Goal: Task Accomplishment & Management: Manage account settings

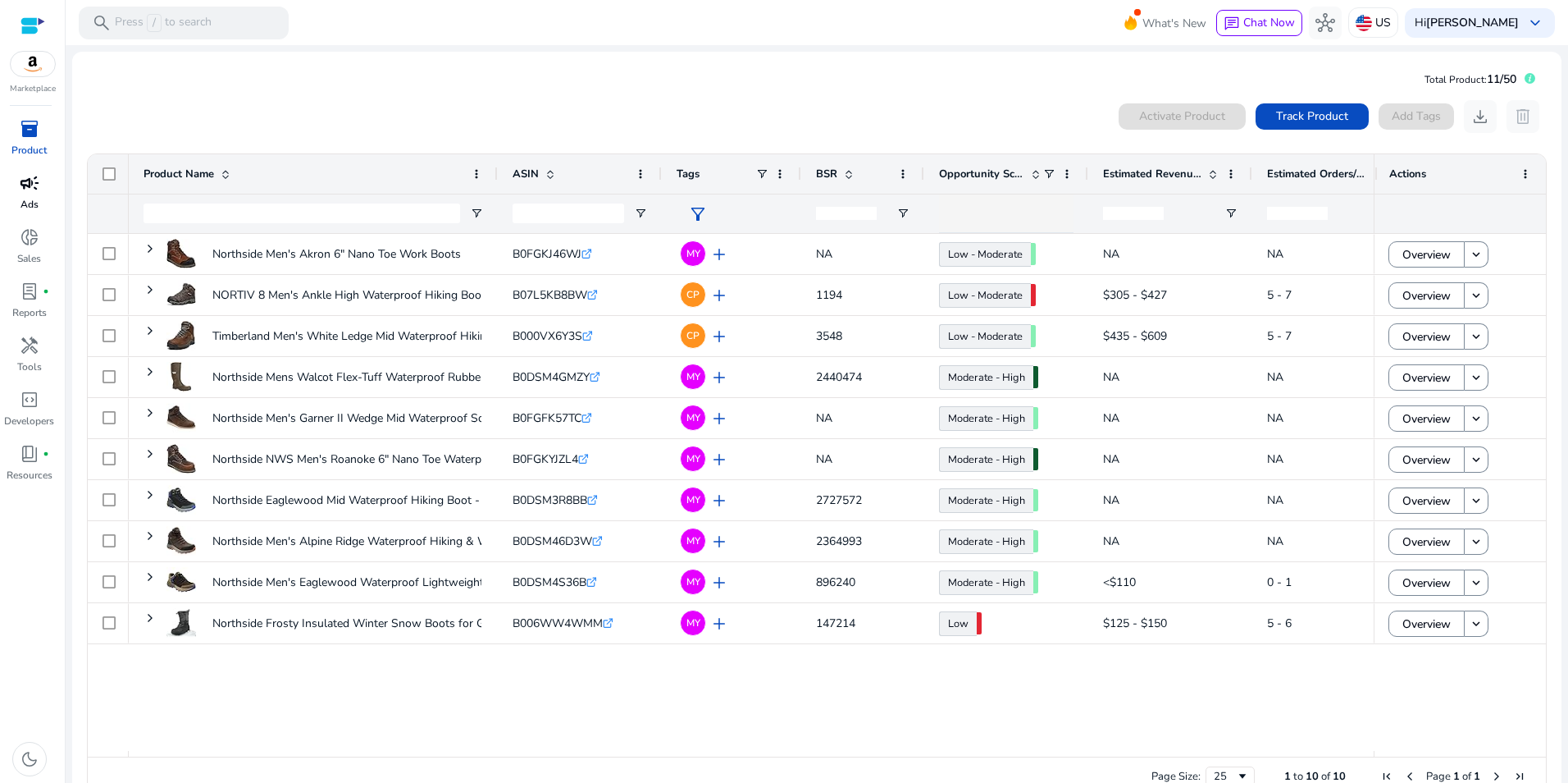
click at [33, 199] on p "Ads" at bounding box center [29, 205] width 18 height 15
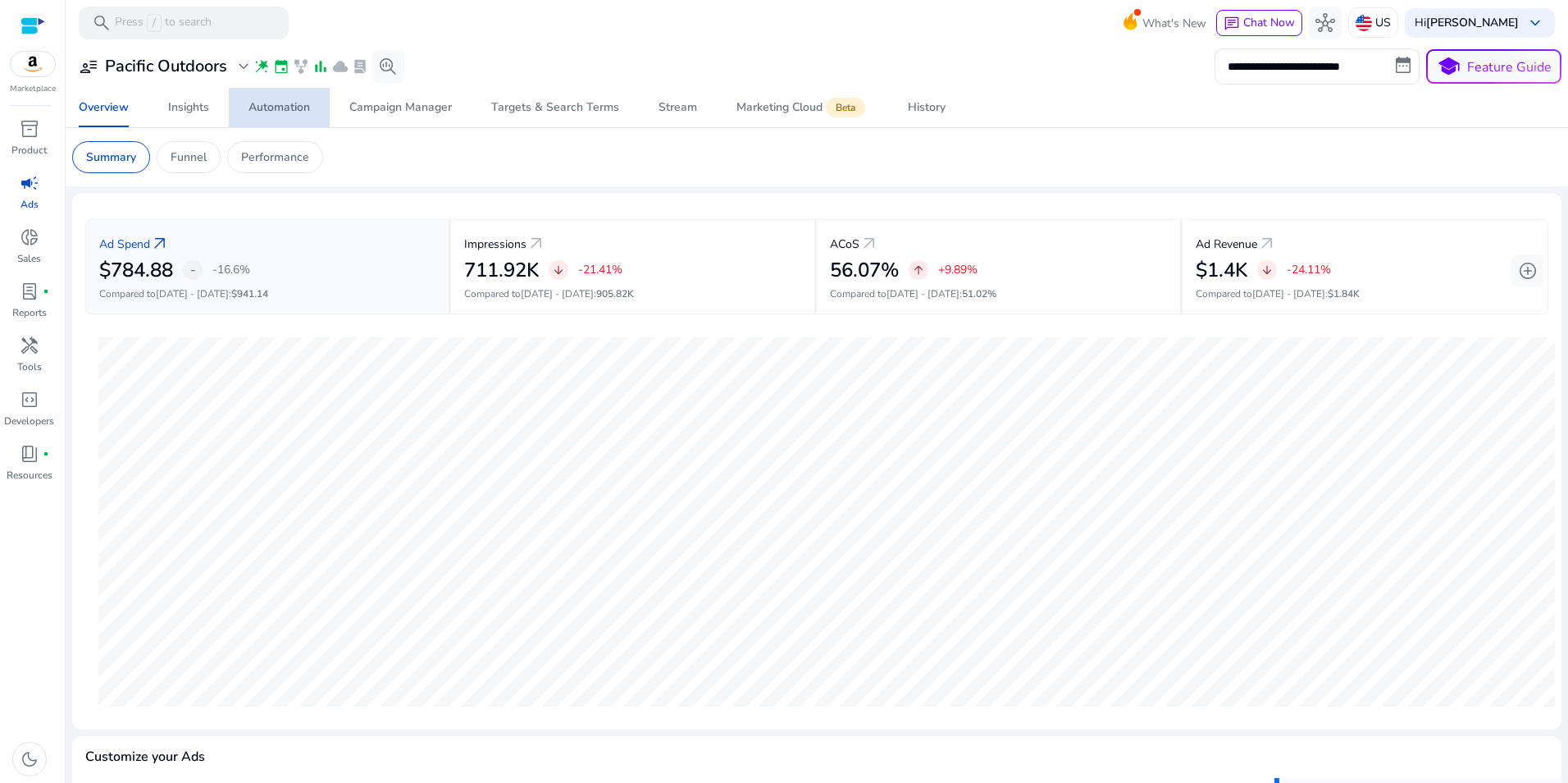
click at [275, 105] on div "Automation" at bounding box center [279, 107] width 61 height 12
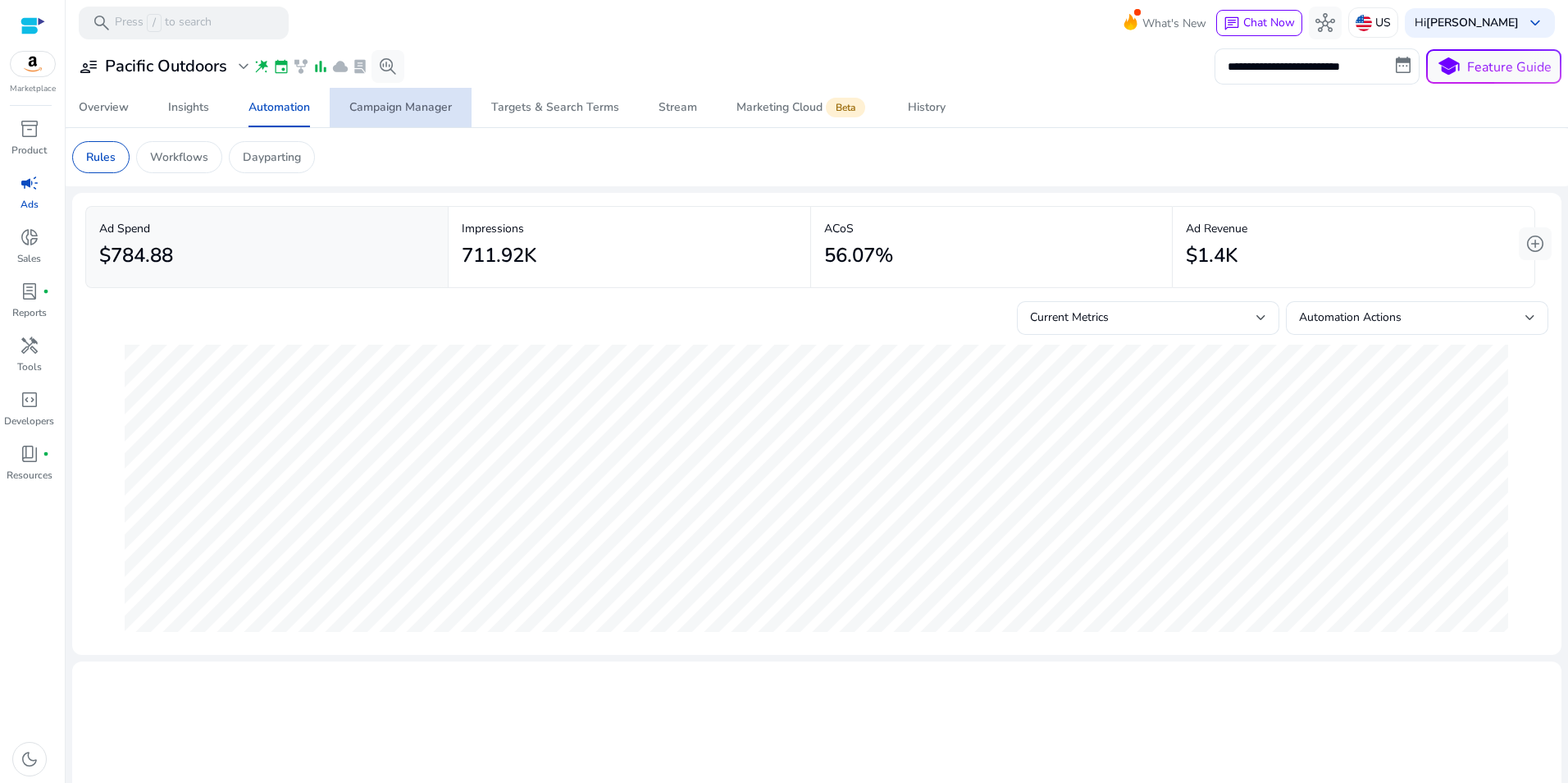
click at [424, 117] on span "Campaign Manager" at bounding box center [401, 107] width 102 height 39
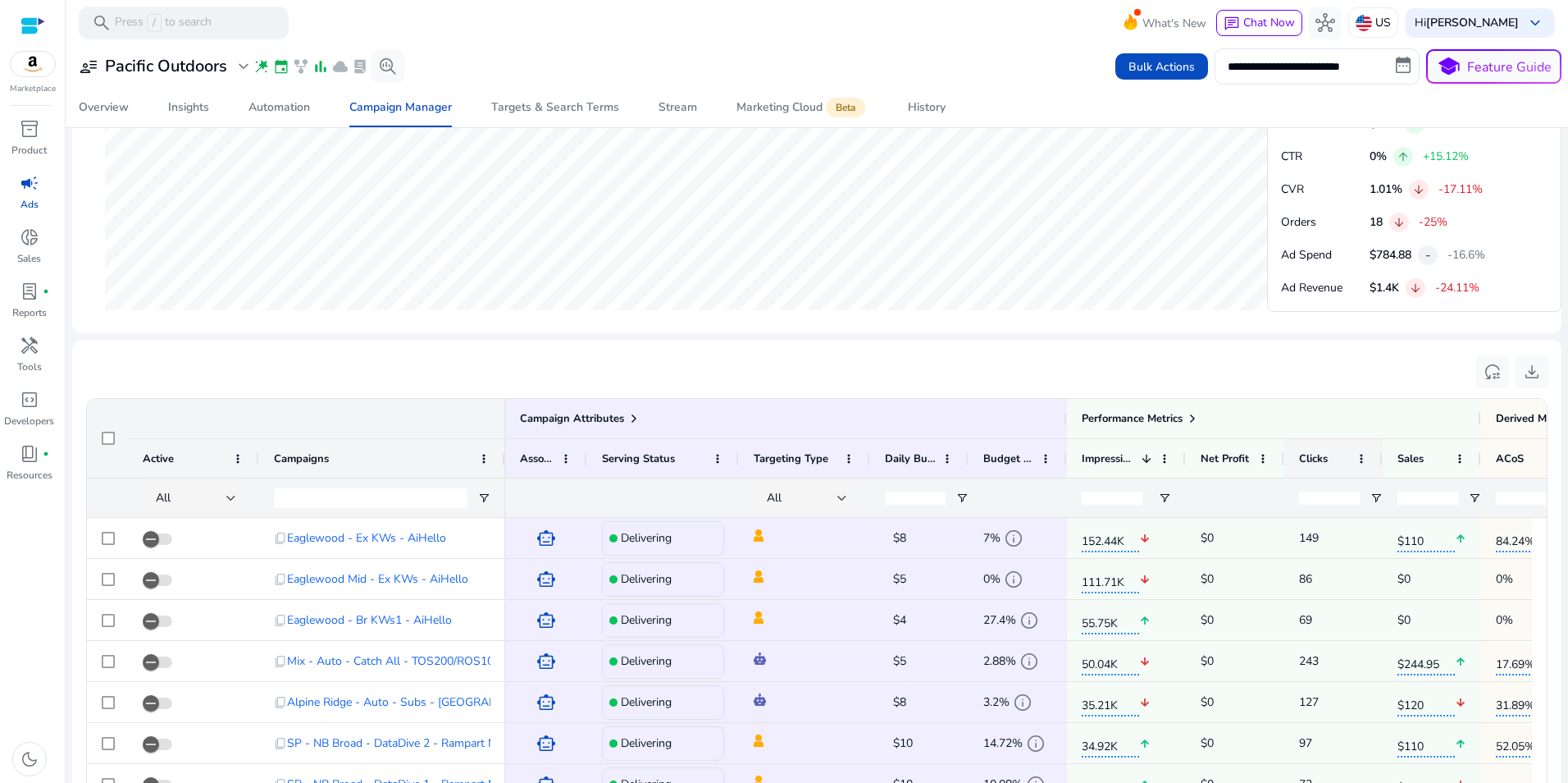
scroll to position [827, 0]
click at [379, 501] on div "Eaglewood - Ex KWs - AiHello" at bounding box center [367, 500] width 185 height 33
drag, startPoint x: 1560, startPoint y: 393, endPoint x: 1560, endPoint y: 444, distance: 51.0
click at [1560, 444] on mat-sidenav-content "**********" at bounding box center [816, 392] width 1503 height 783
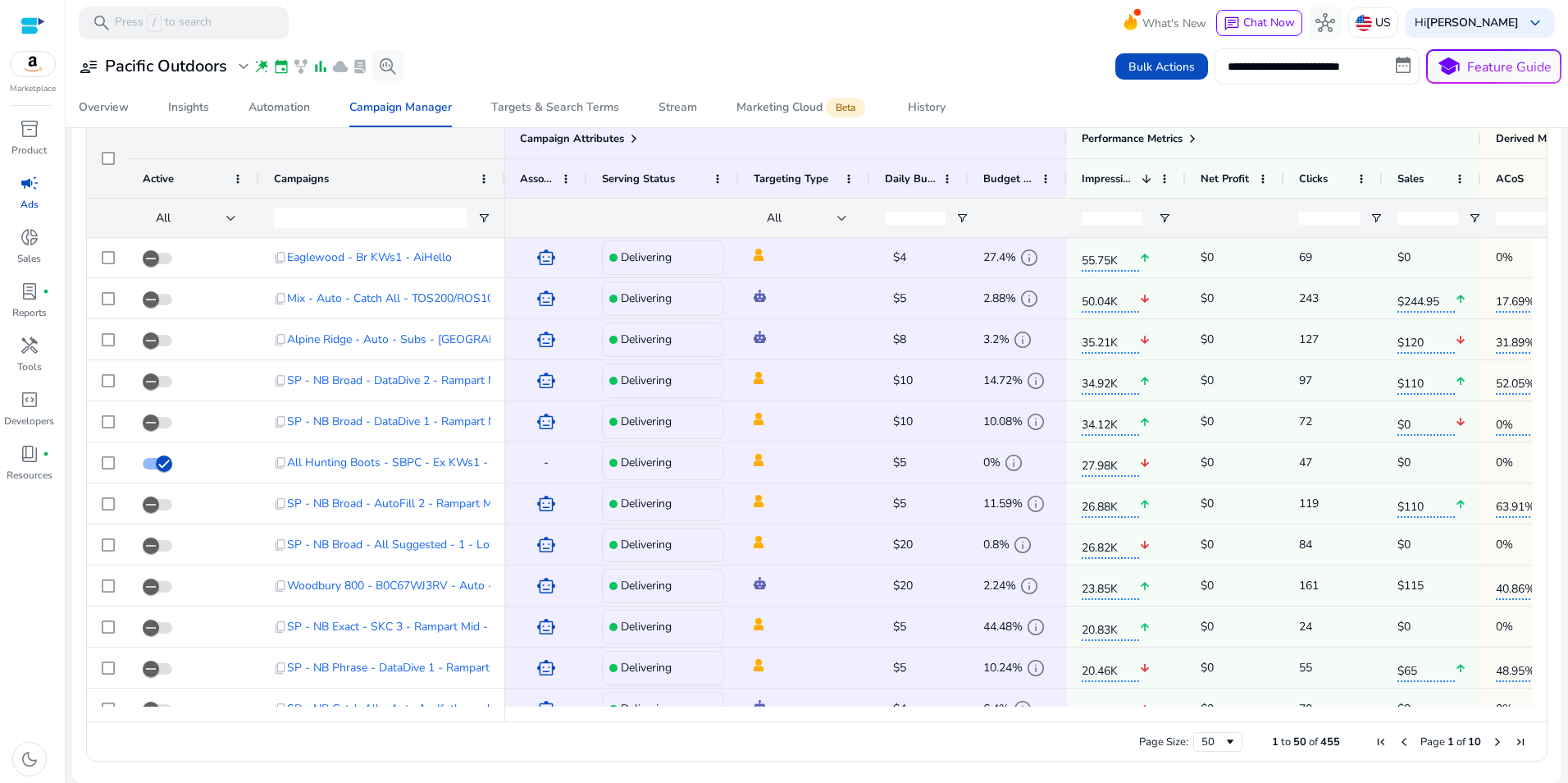
scroll to position [0, 0]
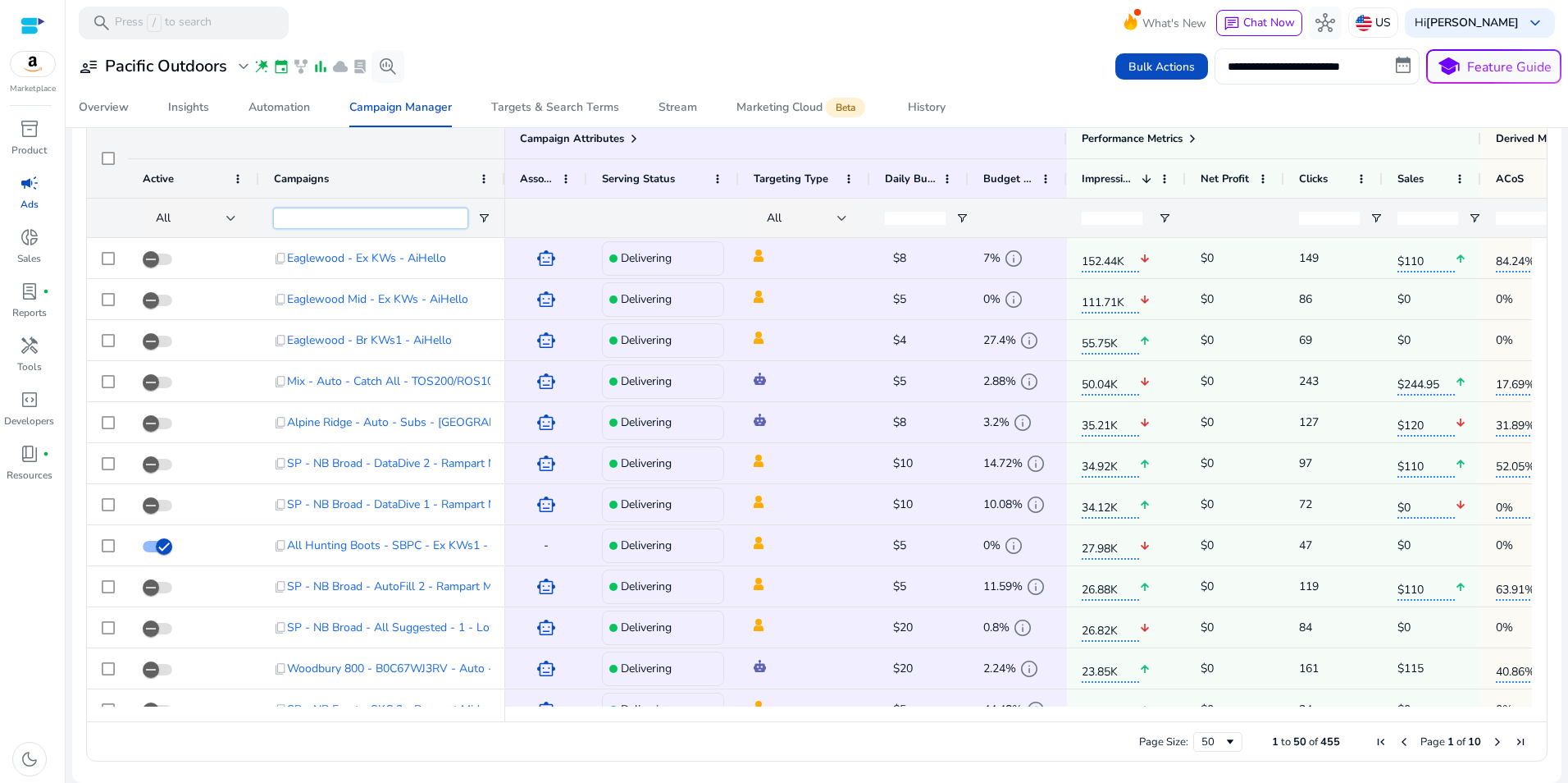
click at [380, 221] on input "Campaigns Filter Input" at bounding box center [370, 218] width 194 height 19
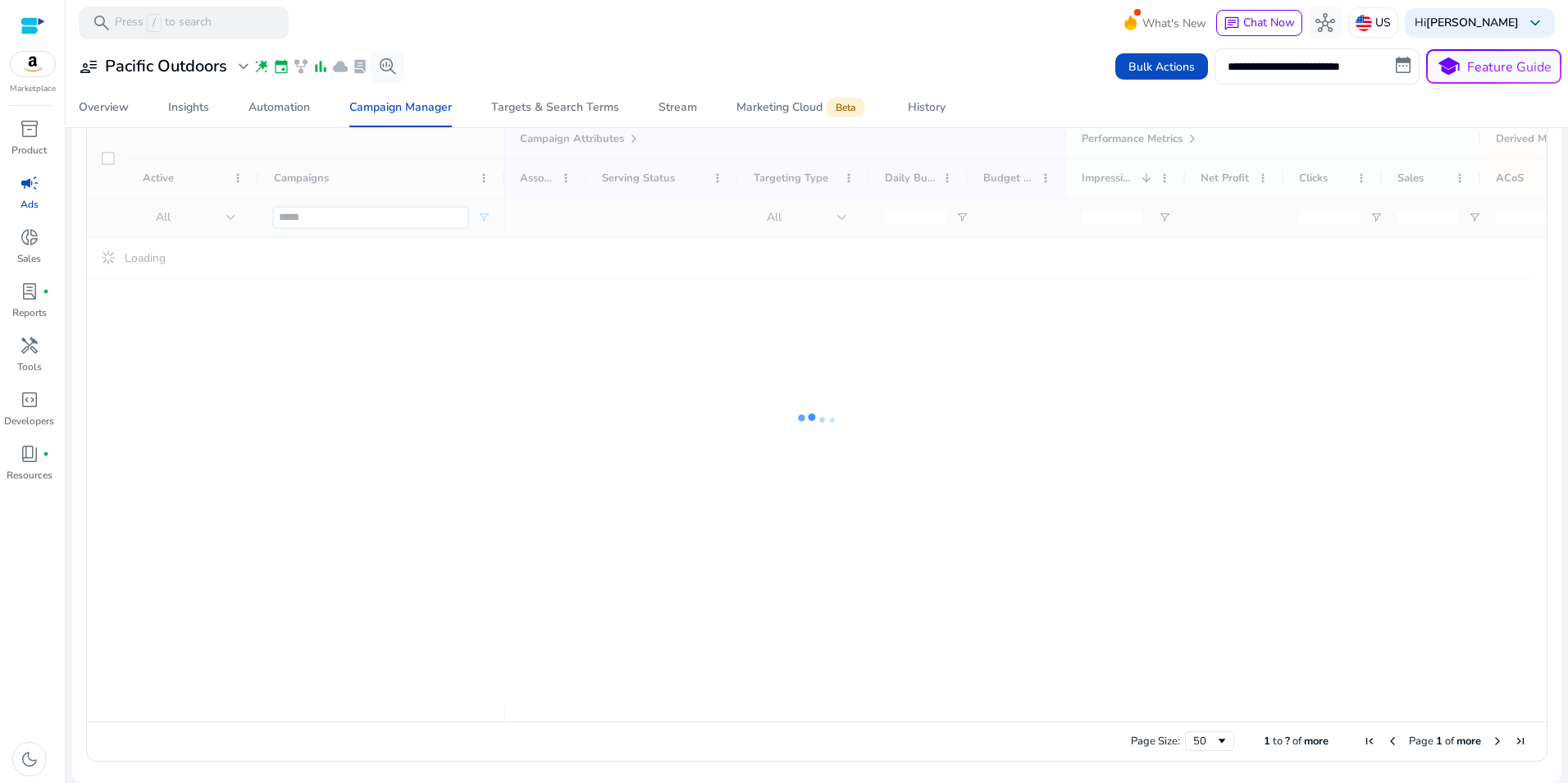
scroll to position [1110, 0]
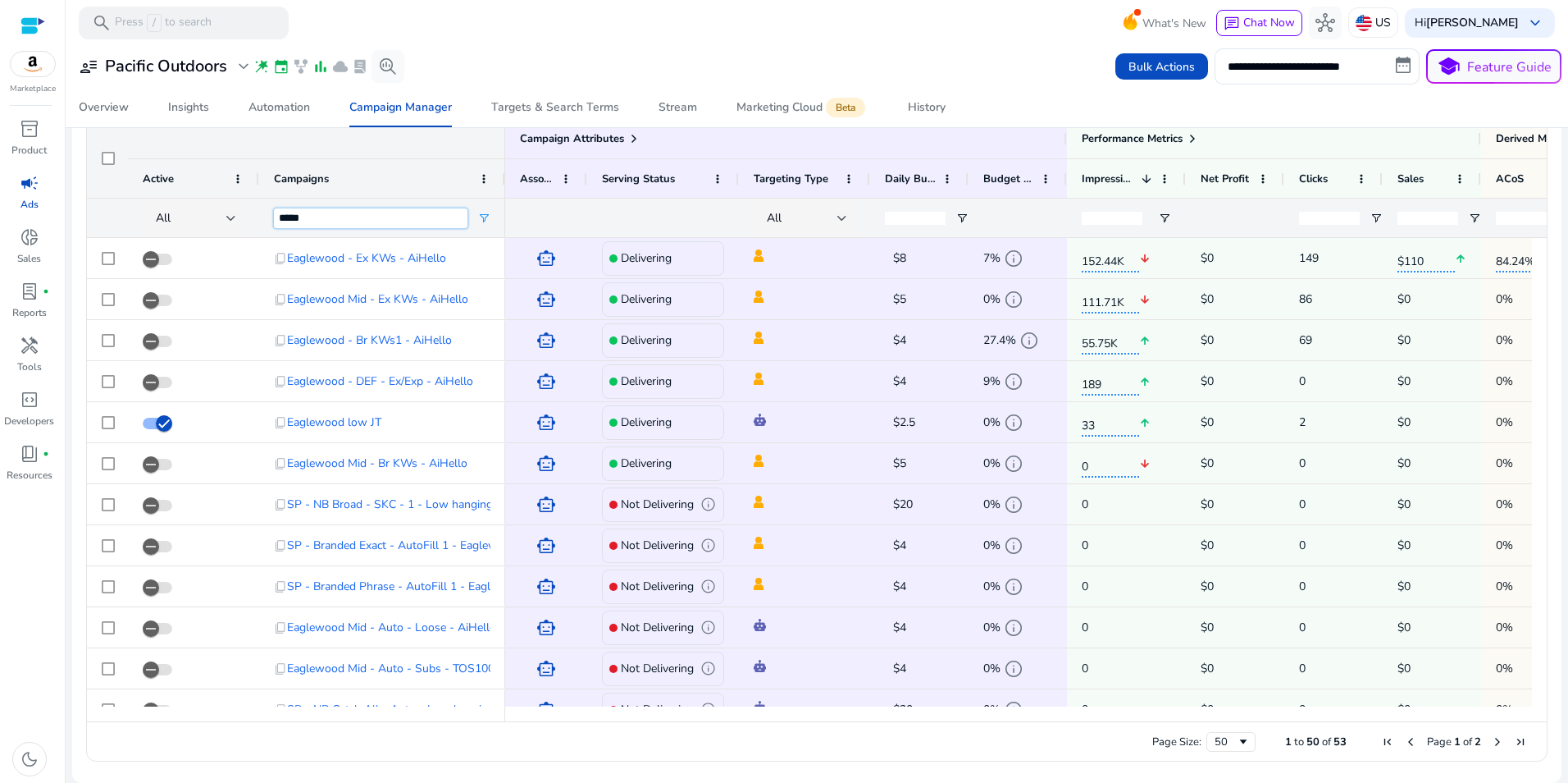
type input "*****"
drag, startPoint x: 1307, startPoint y: 714, endPoint x: 1338, endPoint y: 718, distance: 31.3
click at [1338, 718] on div at bounding box center [1018, 714] width 1027 height 15
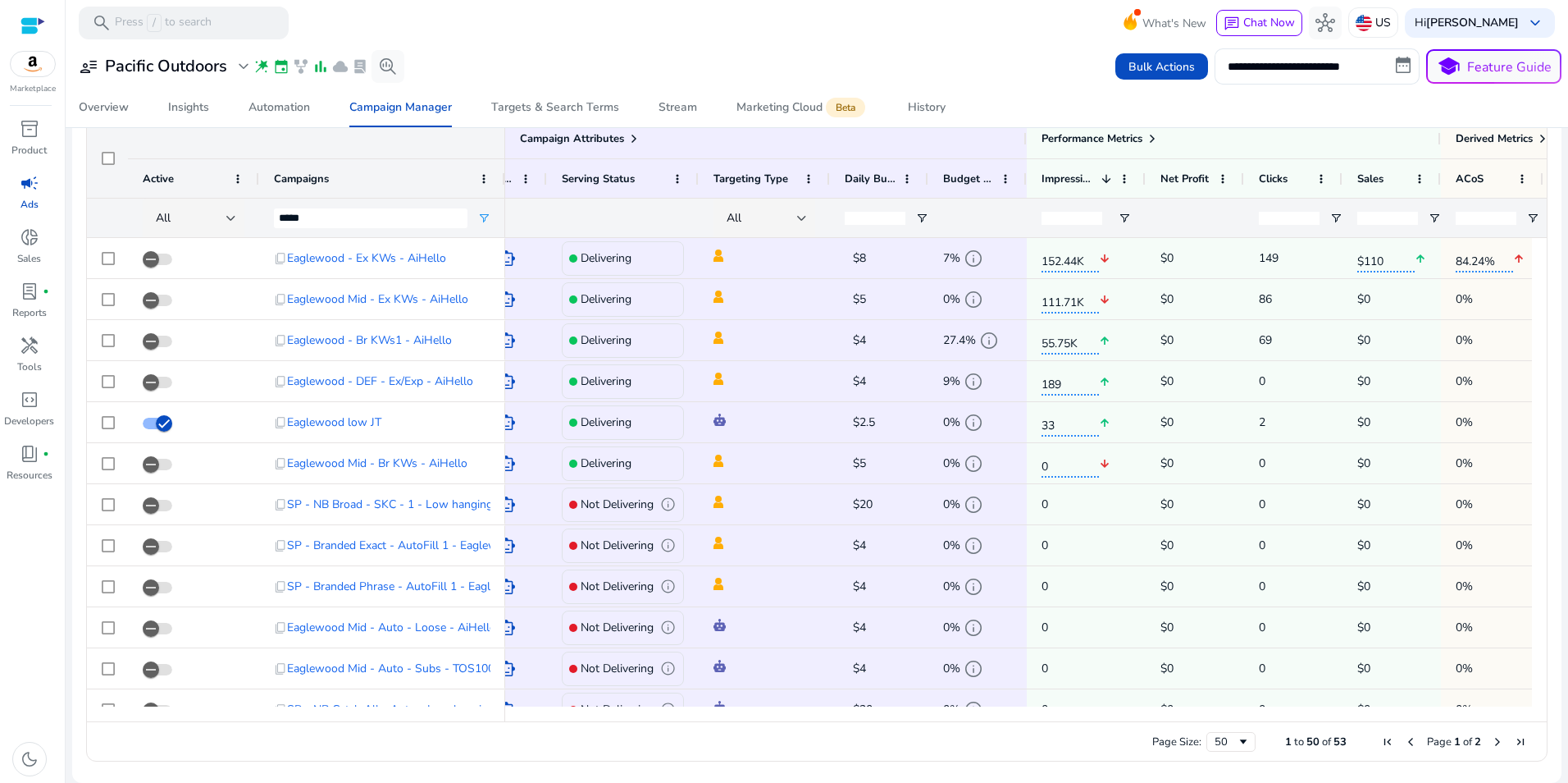
scroll to position [0, 0]
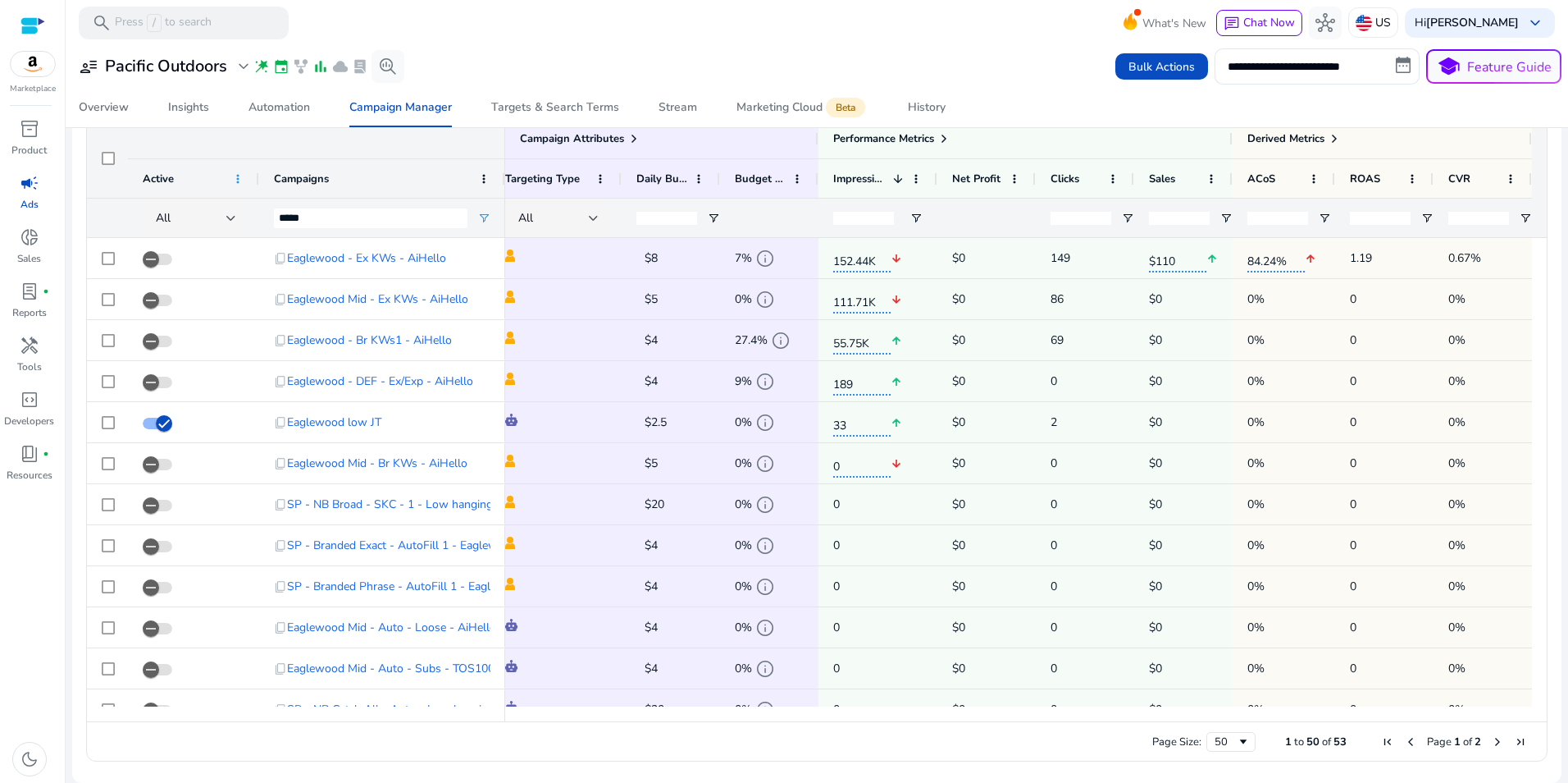
click at [236, 179] on span at bounding box center [238, 179] width 13 height 13
click at [316, 105] on link "Automation" at bounding box center [279, 107] width 101 height 39
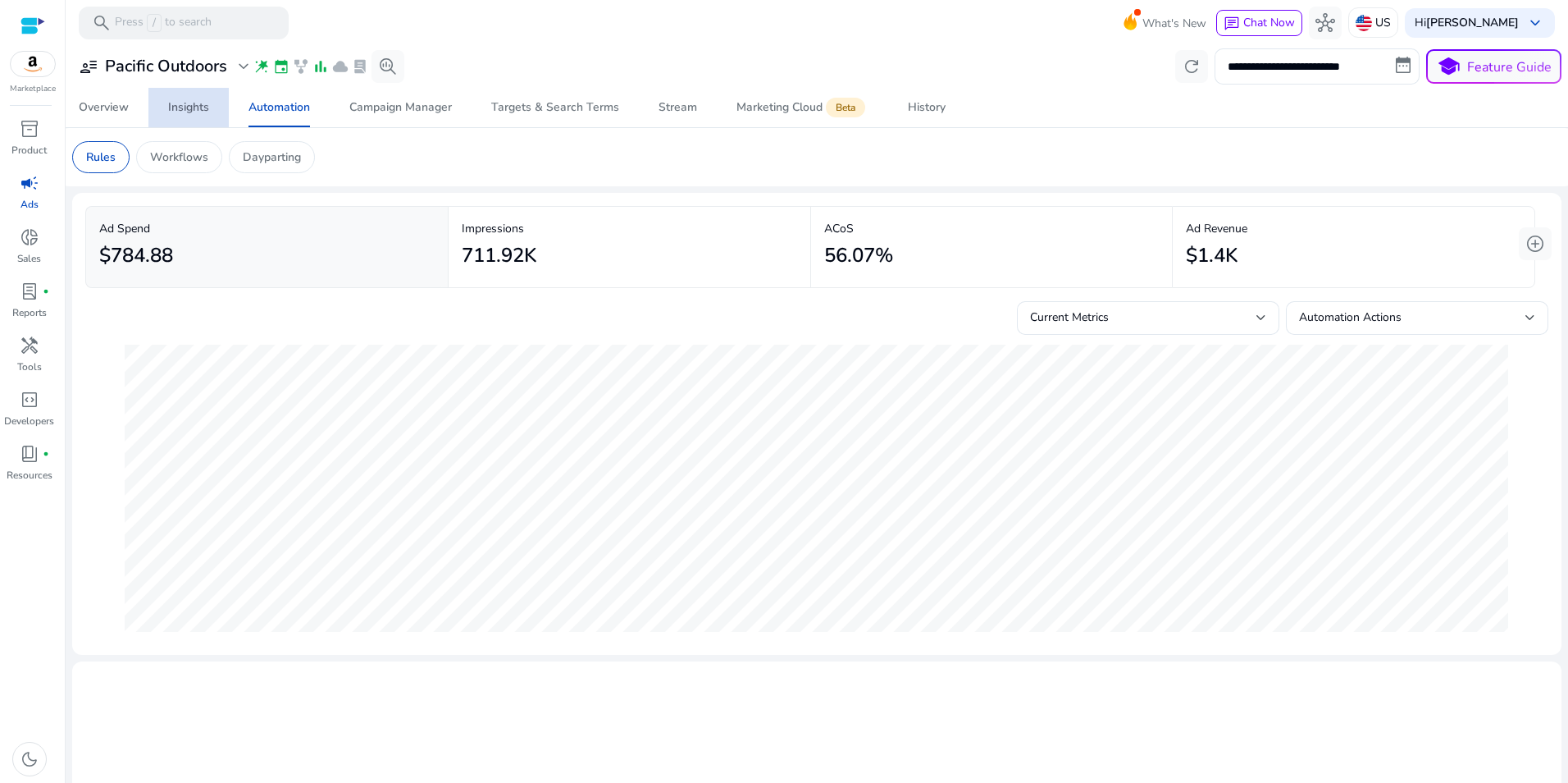
click at [182, 113] on div "Insights" at bounding box center [189, 107] width 41 height 12
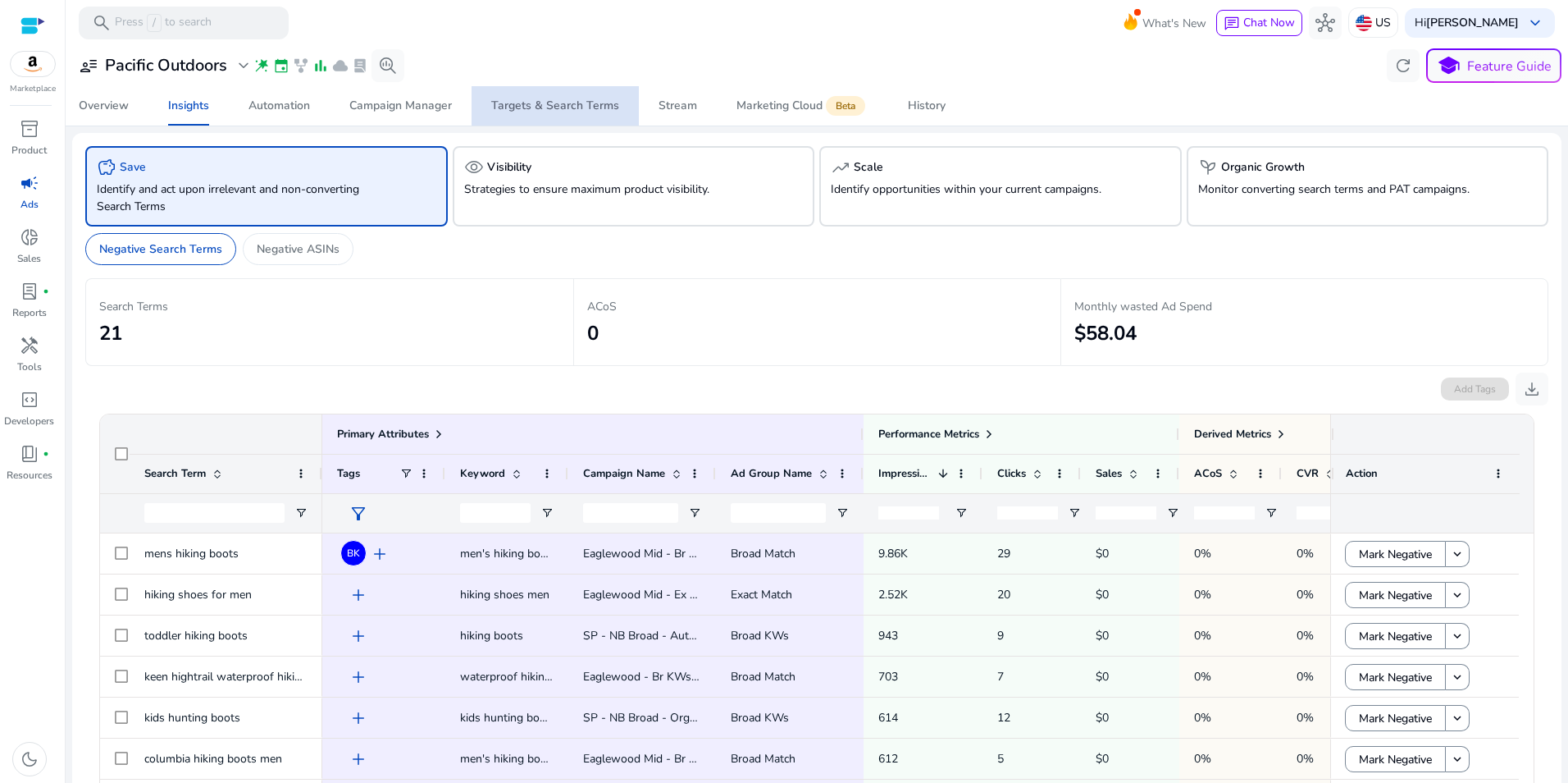
click at [567, 100] on div "Targets & Search Terms" at bounding box center [555, 106] width 128 height 12
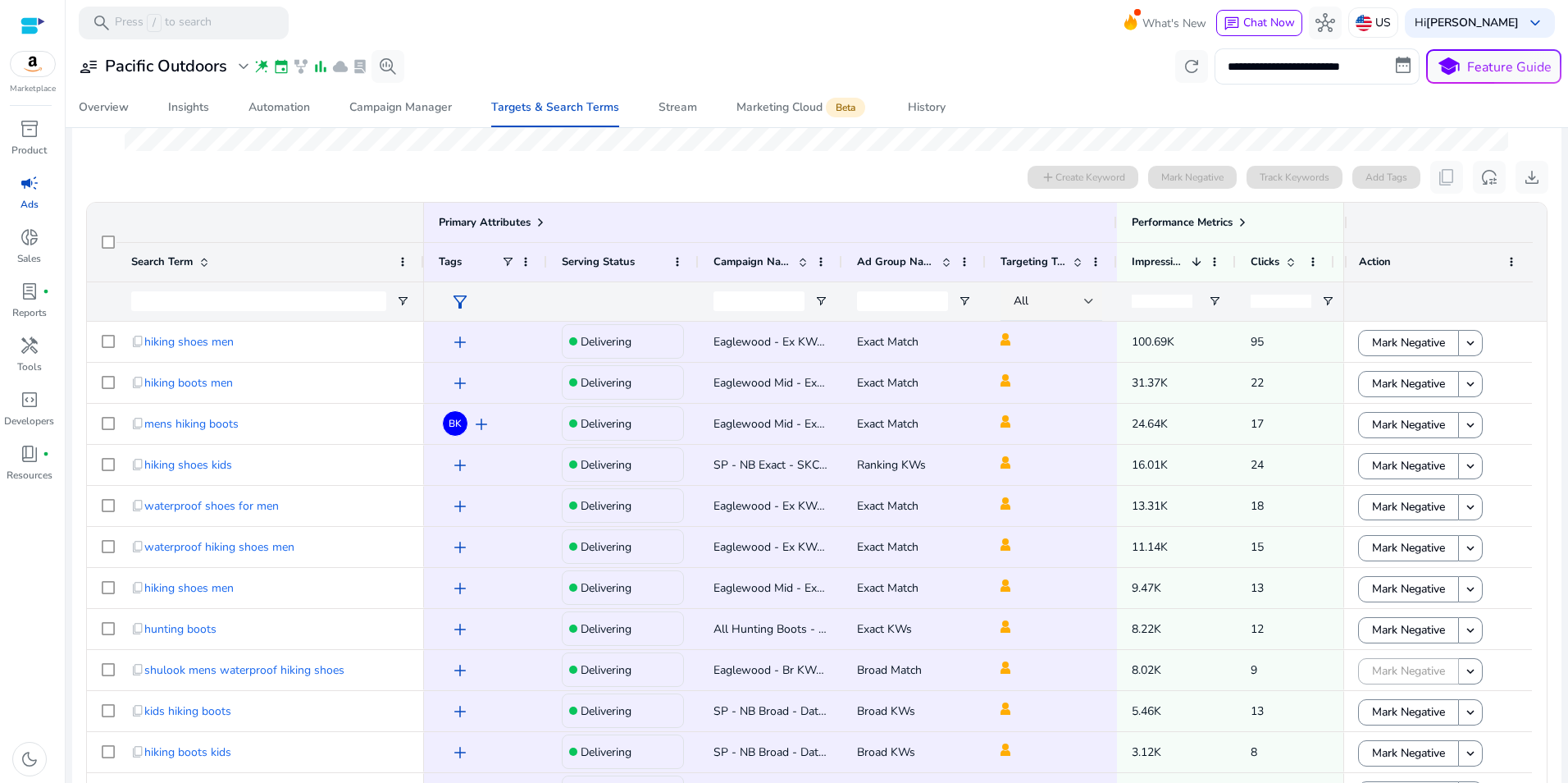
scroll to position [443, 0]
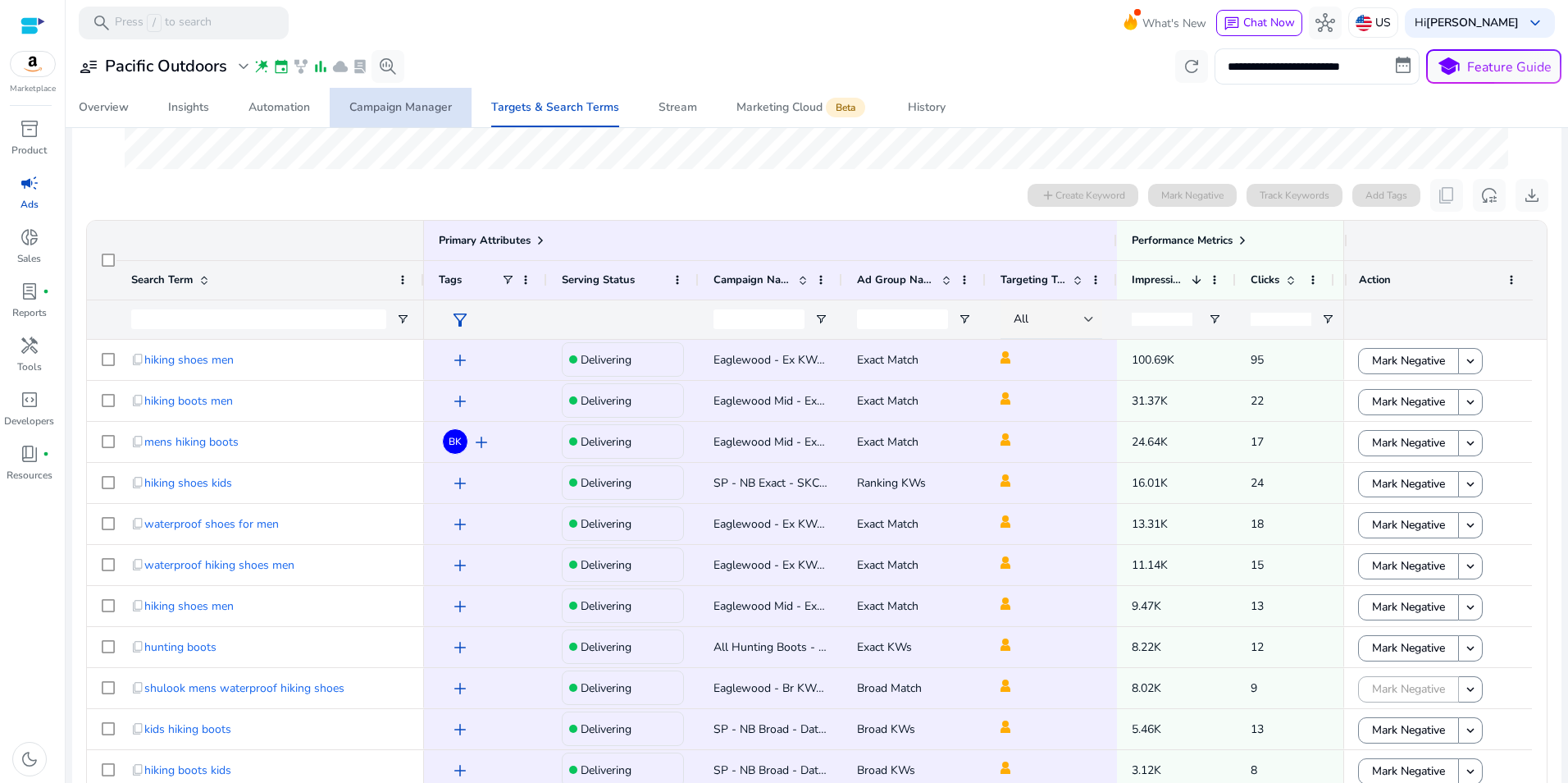
click at [404, 101] on div "Campaign Manager" at bounding box center [401, 107] width 102 height 12
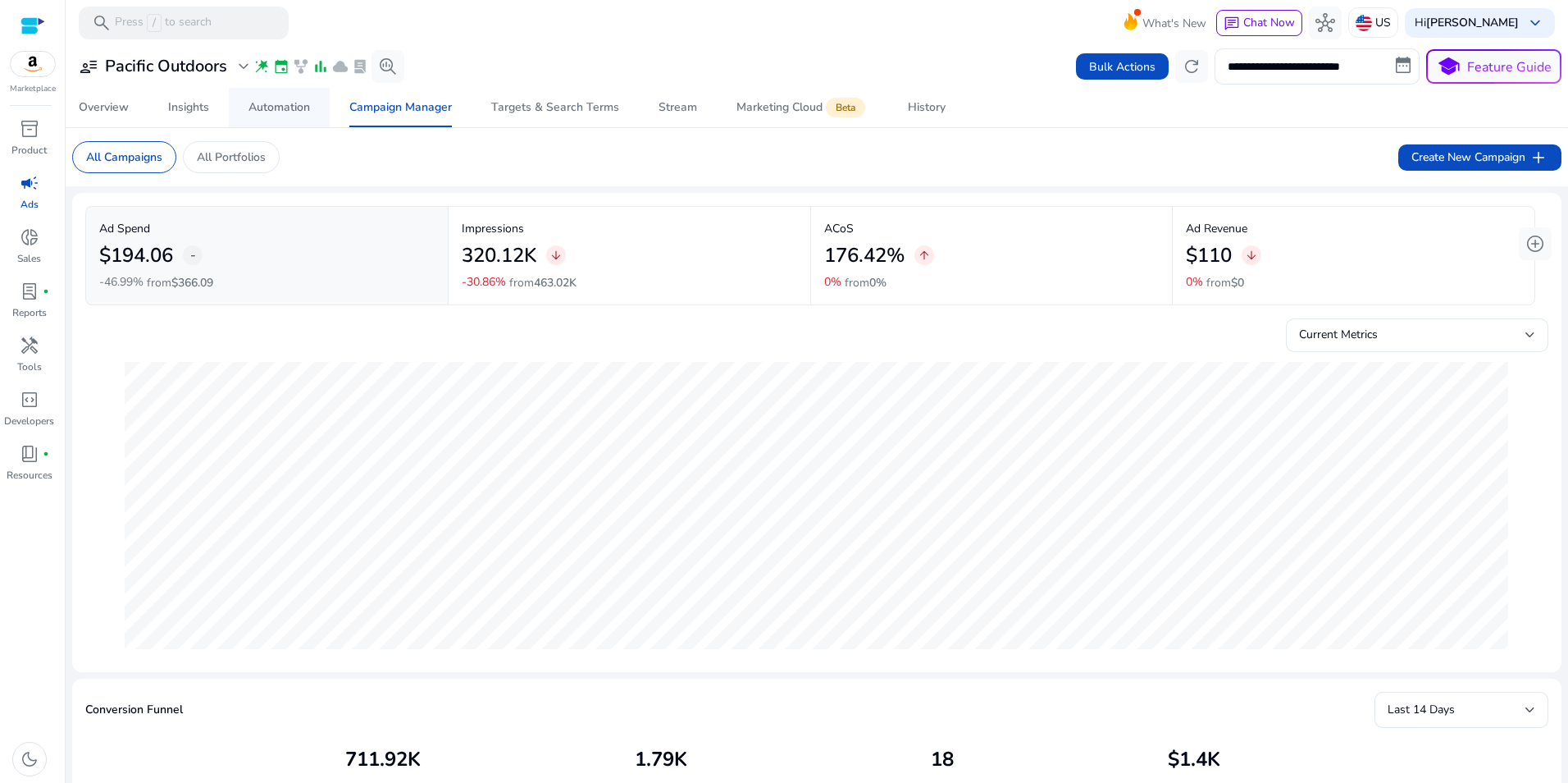
click at [308, 102] on div "Automation" at bounding box center [279, 107] width 61 height 12
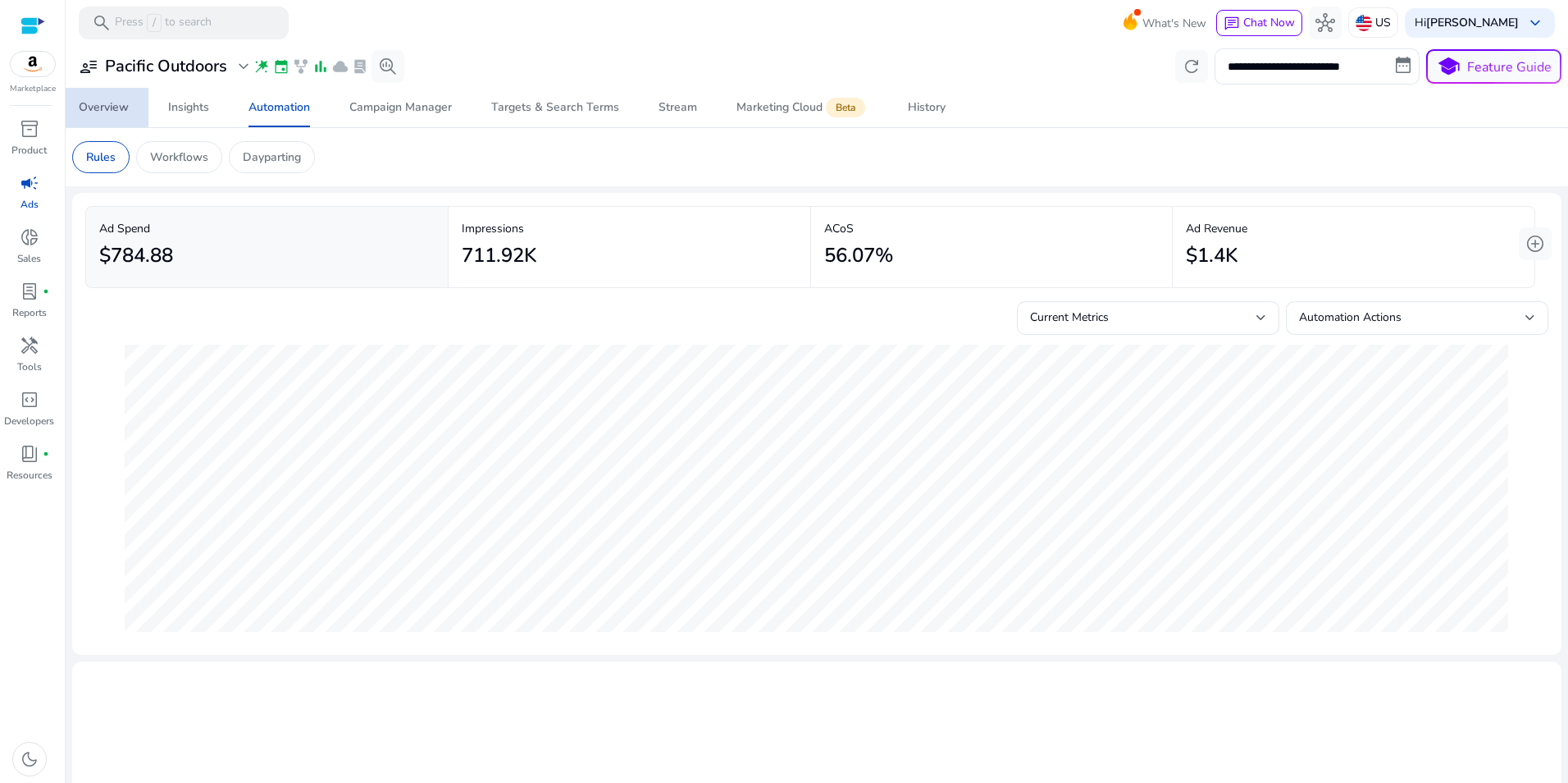
click at [106, 101] on div "Overview" at bounding box center [104, 107] width 50 height 12
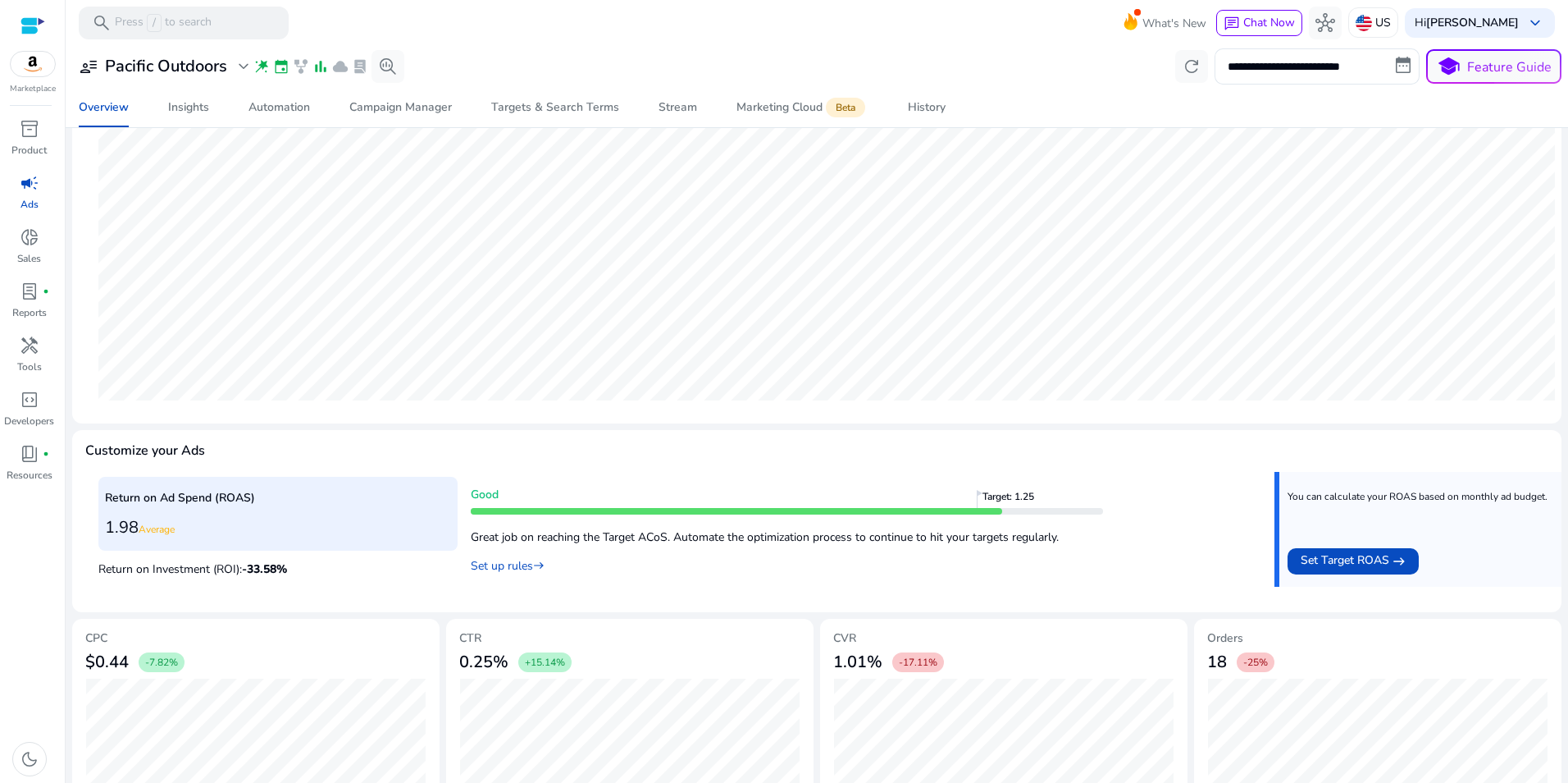
scroll to position [365, 0]
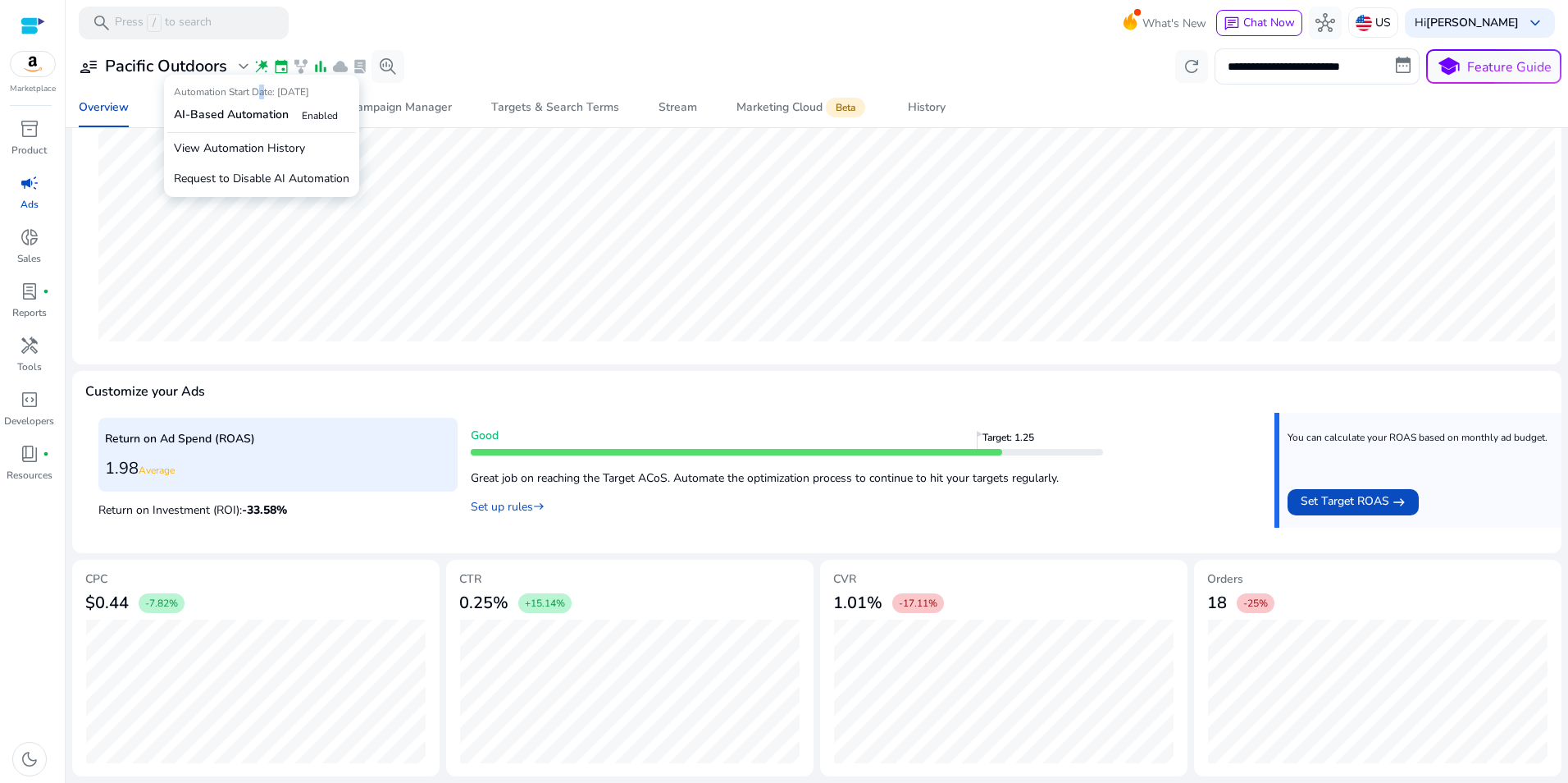
click at [256, 95] on p "Automation Start Date: 19/08/2025" at bounding box center [261, 95] width 175 height 21
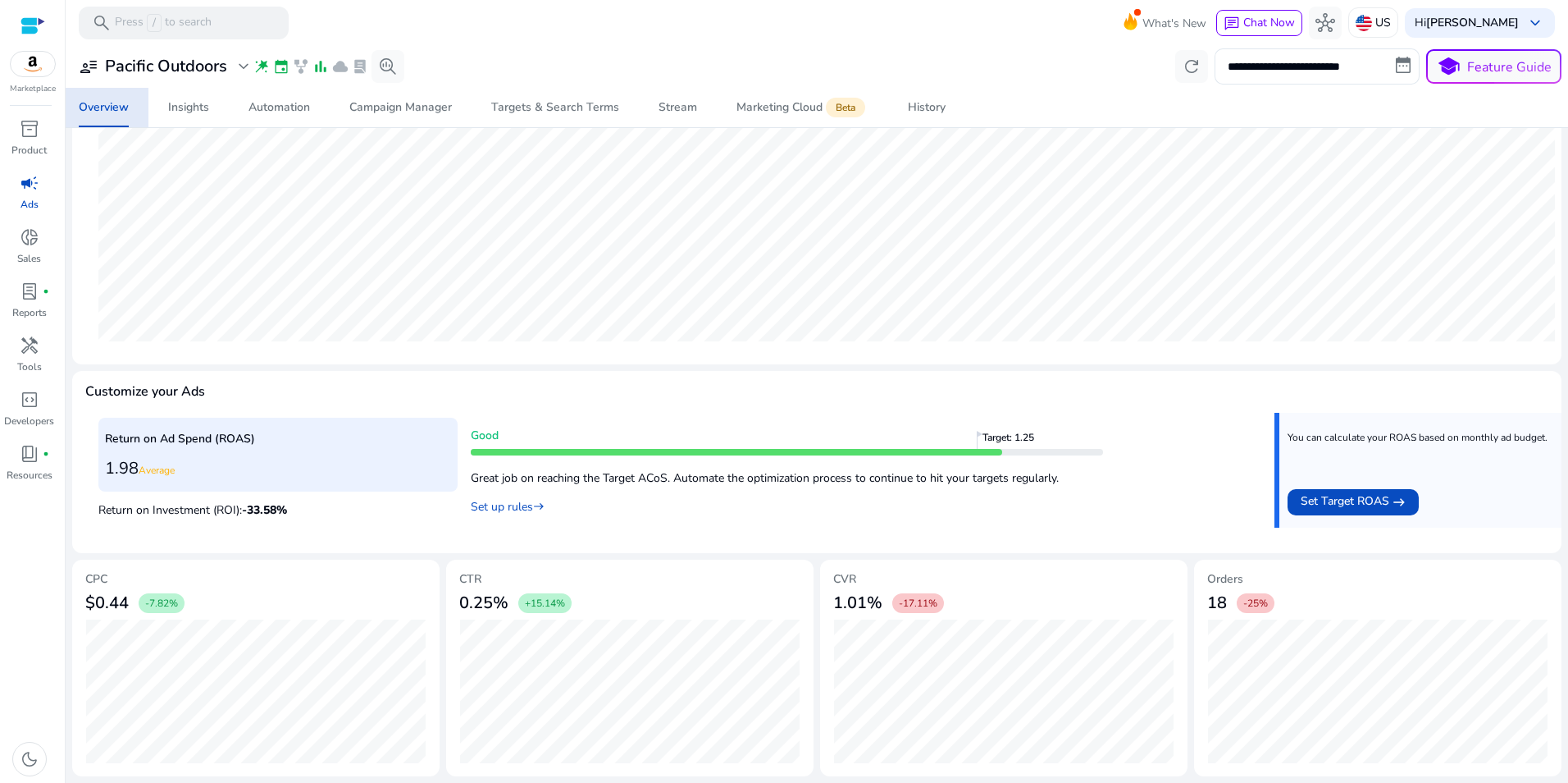
drag, startPoint x: 256, startPoint y: 95, endPoint x: 510, endPoint y: 62, distance: 256.1
click at [551, 54] on div "**********" at bounding box center [816, 66] width 1489 height 36
click at [277, 108] on div "Automation" at bounding box center [279, 107] width 61 height 12
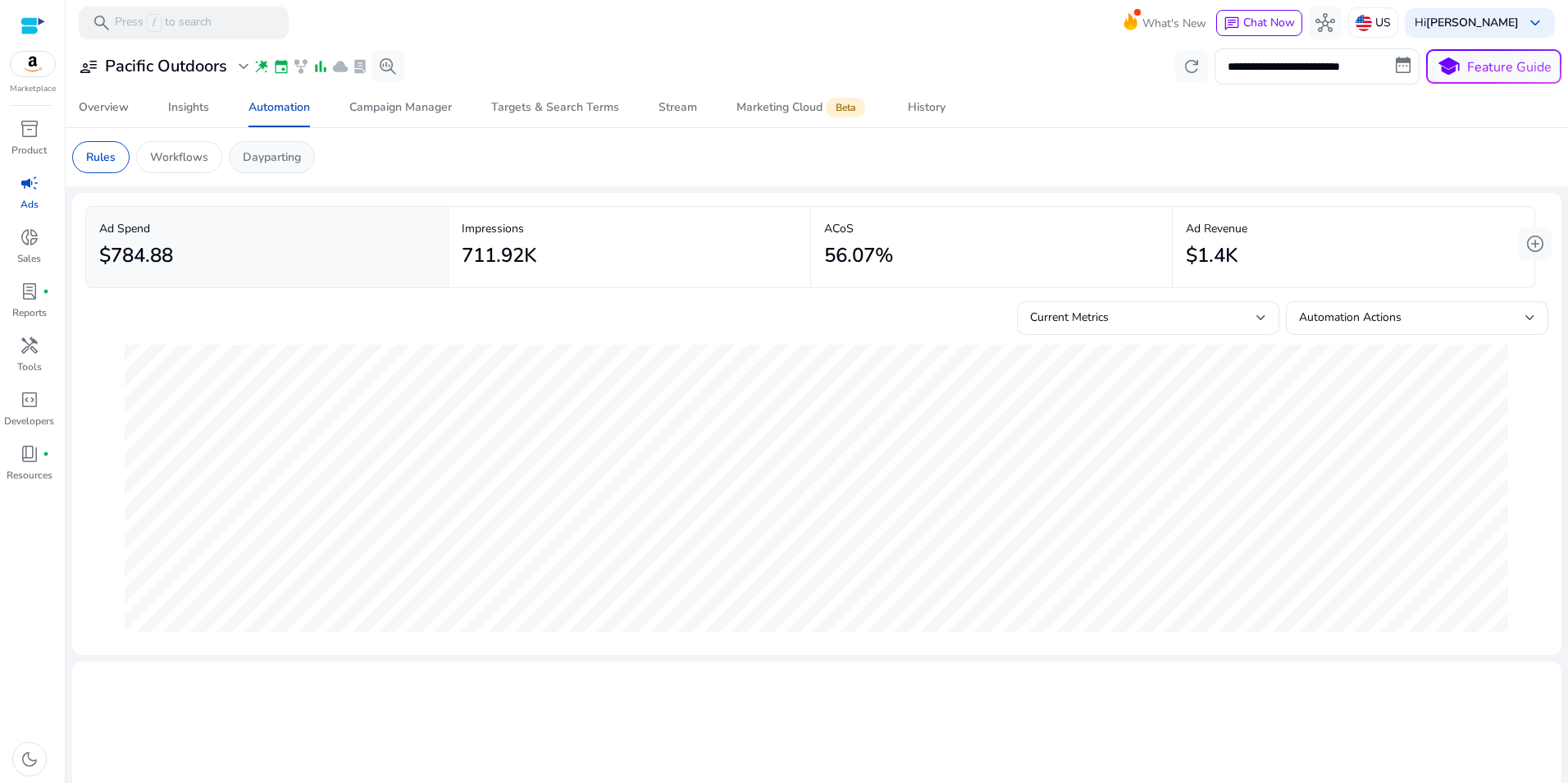
click at [260, 170] on div "Dayparting" at bounding box center [272, 157] width 86 height 32
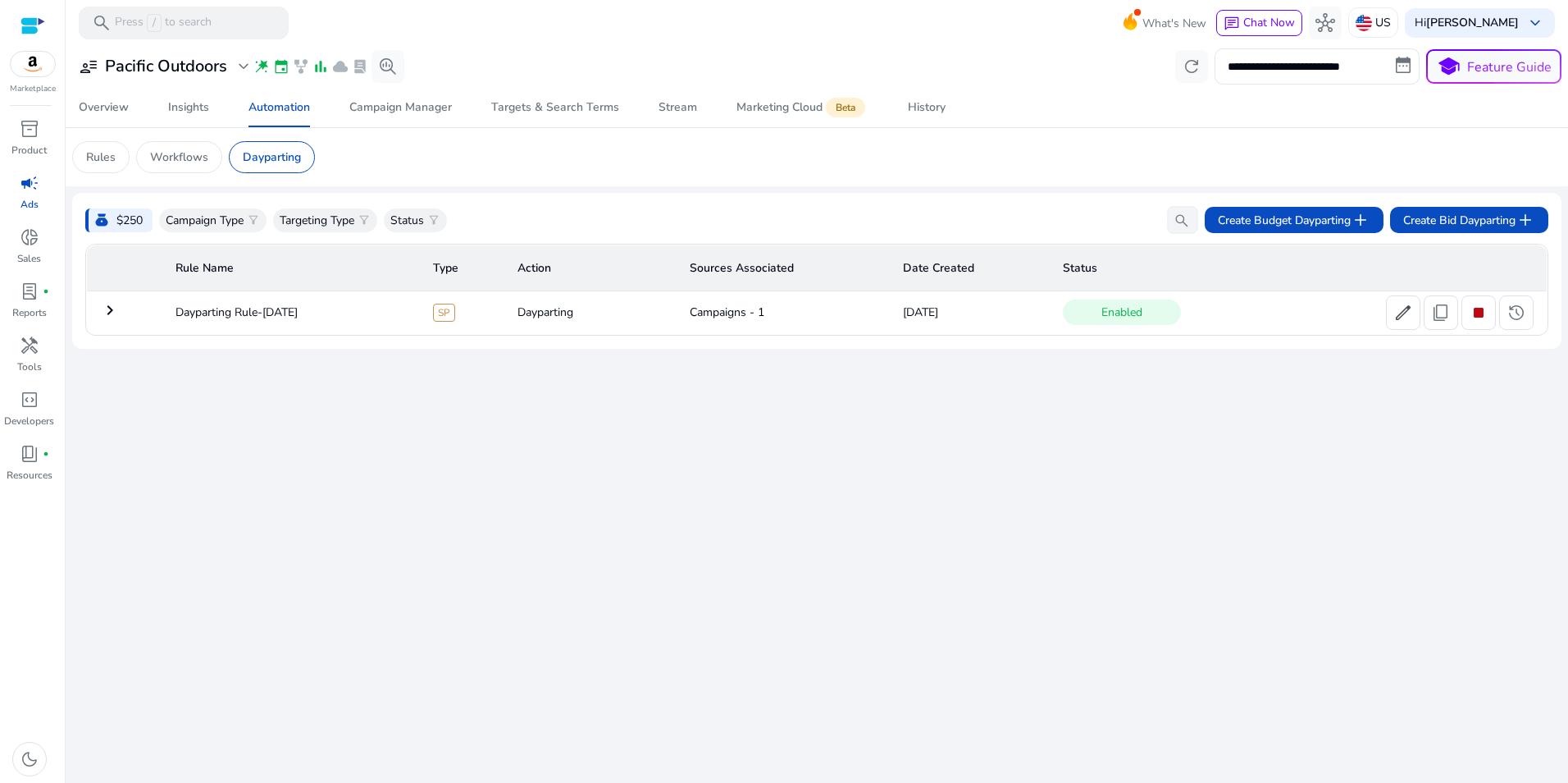
click at [109, 319] on mat-icon "keyboard_arrow_right" at bounding box center [109, 309] width 19 height 19
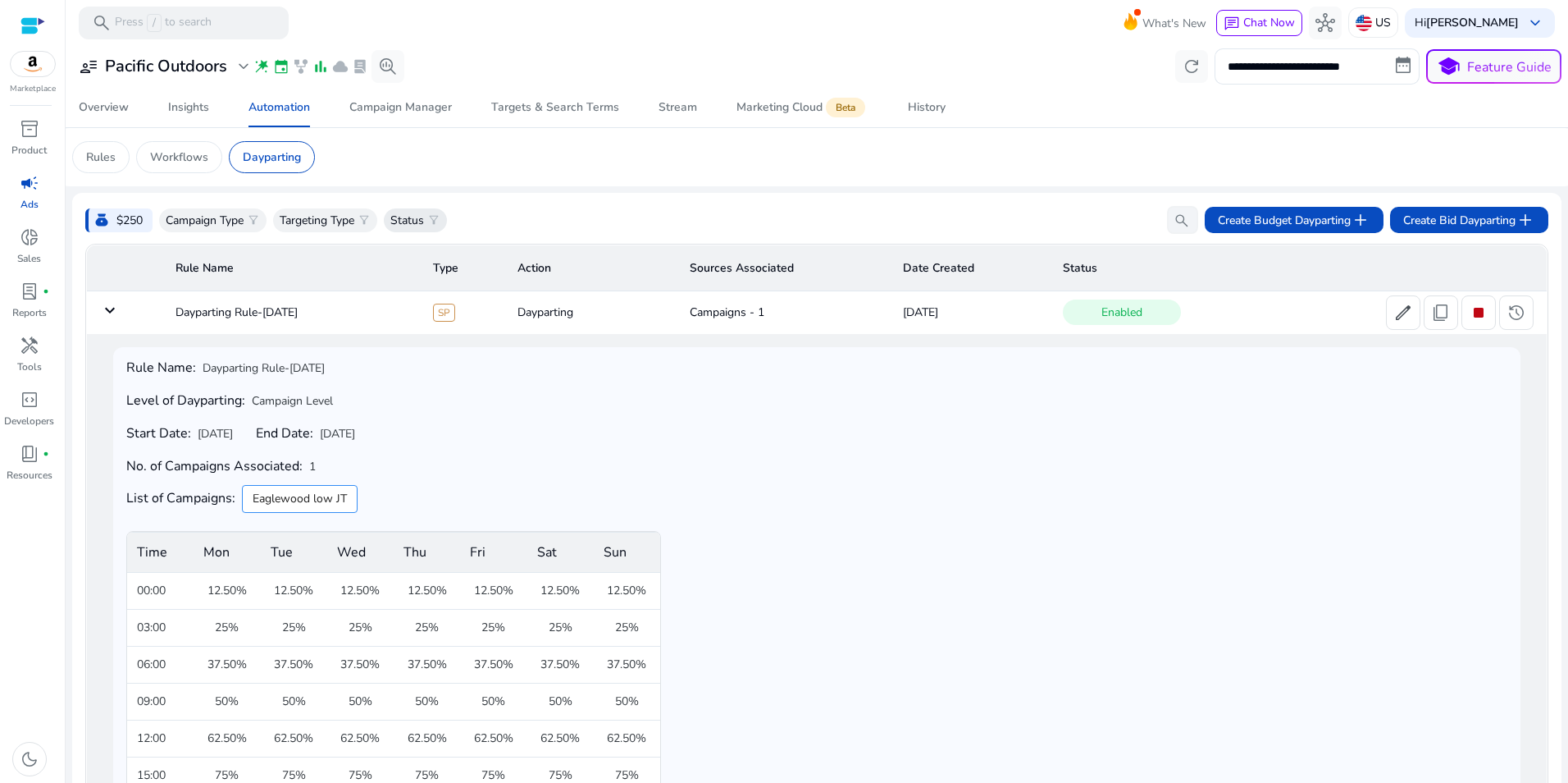
click at [421, 219] on p "Status" at bounding box center [407, 220] width 34 height 18
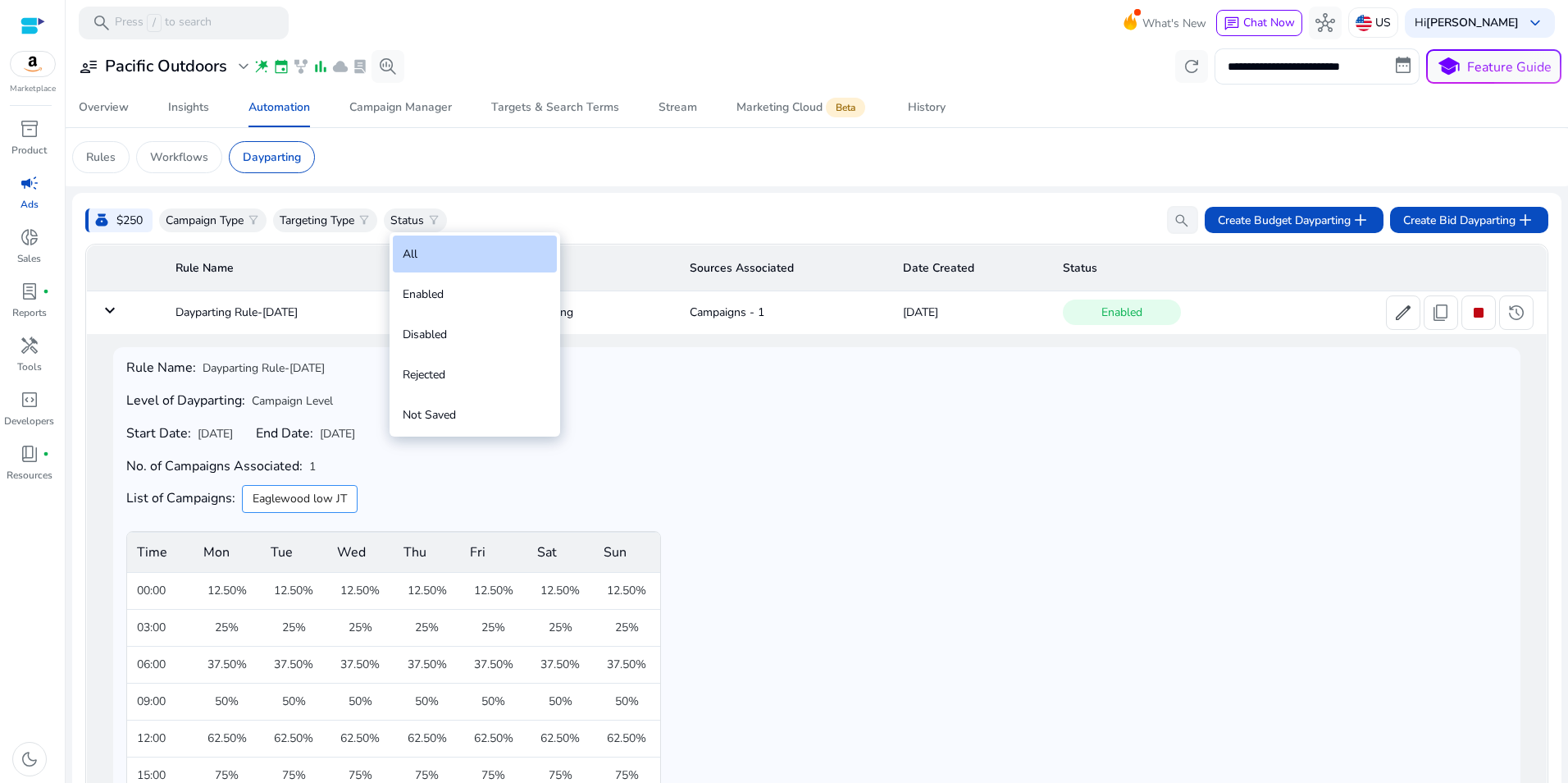
click at [420, 248] on div "All" at bounding box center [475, 254] width 164 height 37
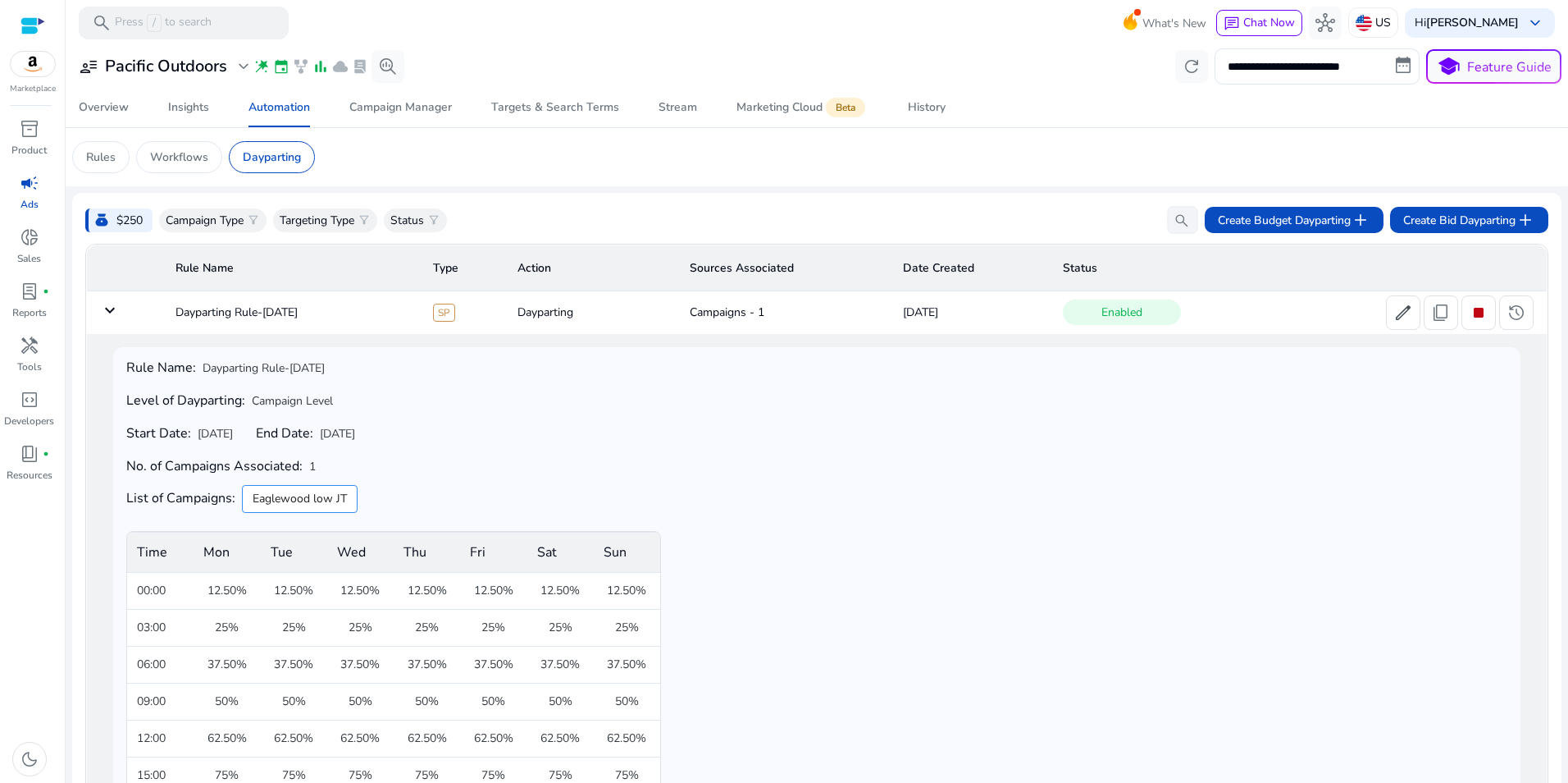
click at [659, 183] on mat-card "Rules Workflows Dayparting" at bounding box center [816, 157] width 1515 height 58
click at [175, 150] on p "Workflows" at bounding box center [179, 157] width 58 height 18
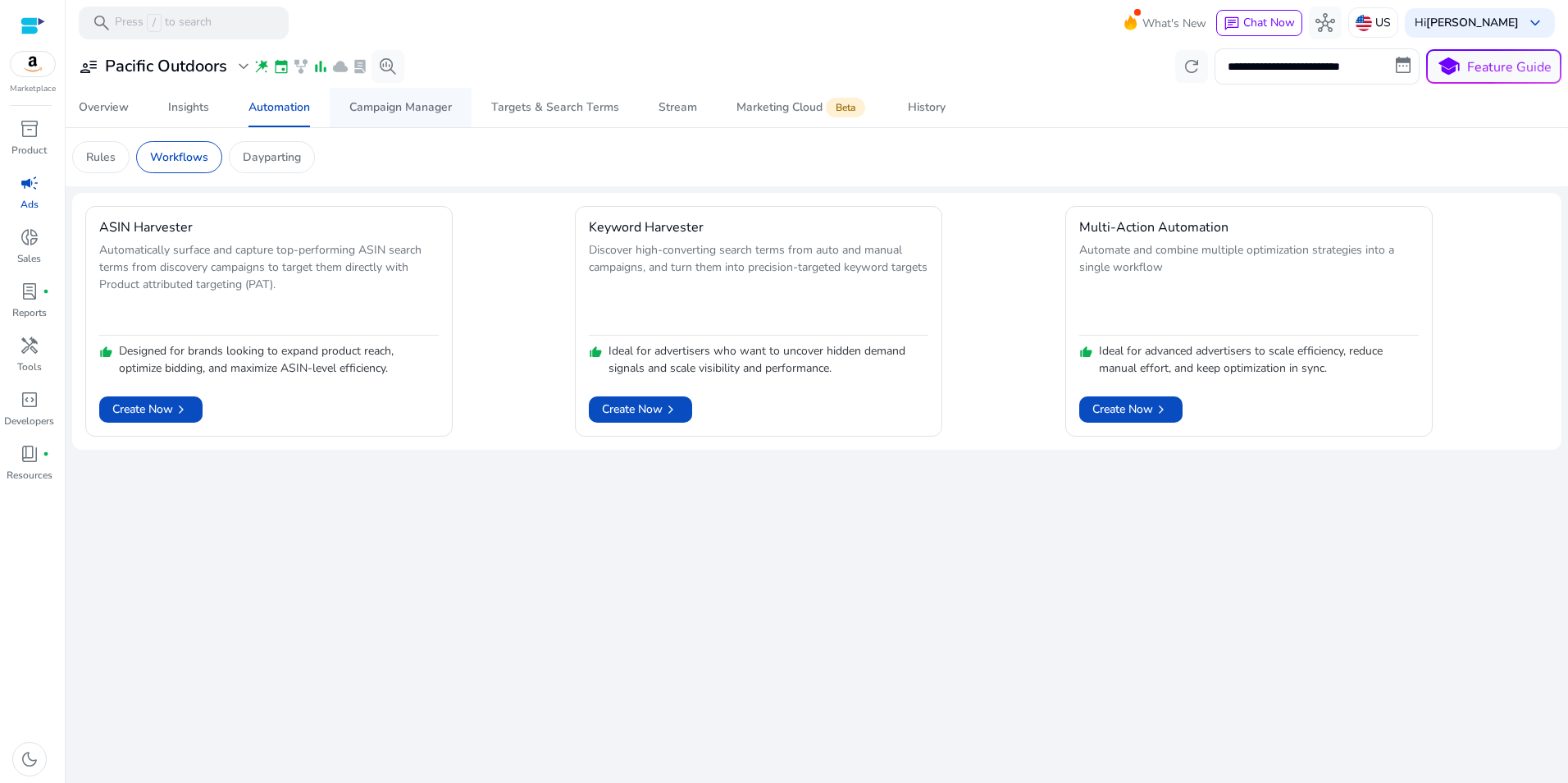
click at [376, 101] on div "Campaign Manager" at bounding box center [401, 107] width 102 height 12
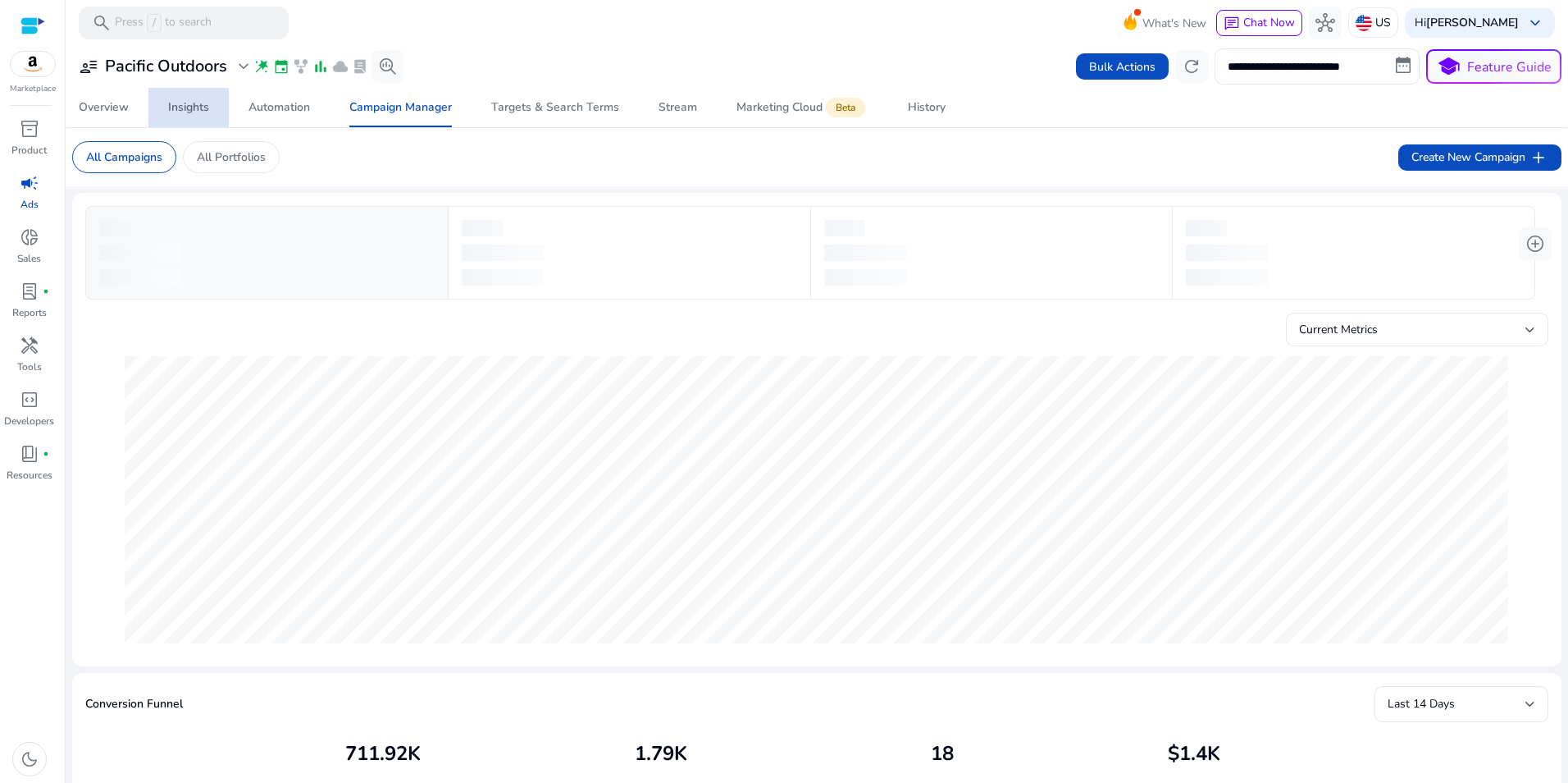
click at [185, 106] on div "Insights" at bounding box center [189, 107] width 41 height 12
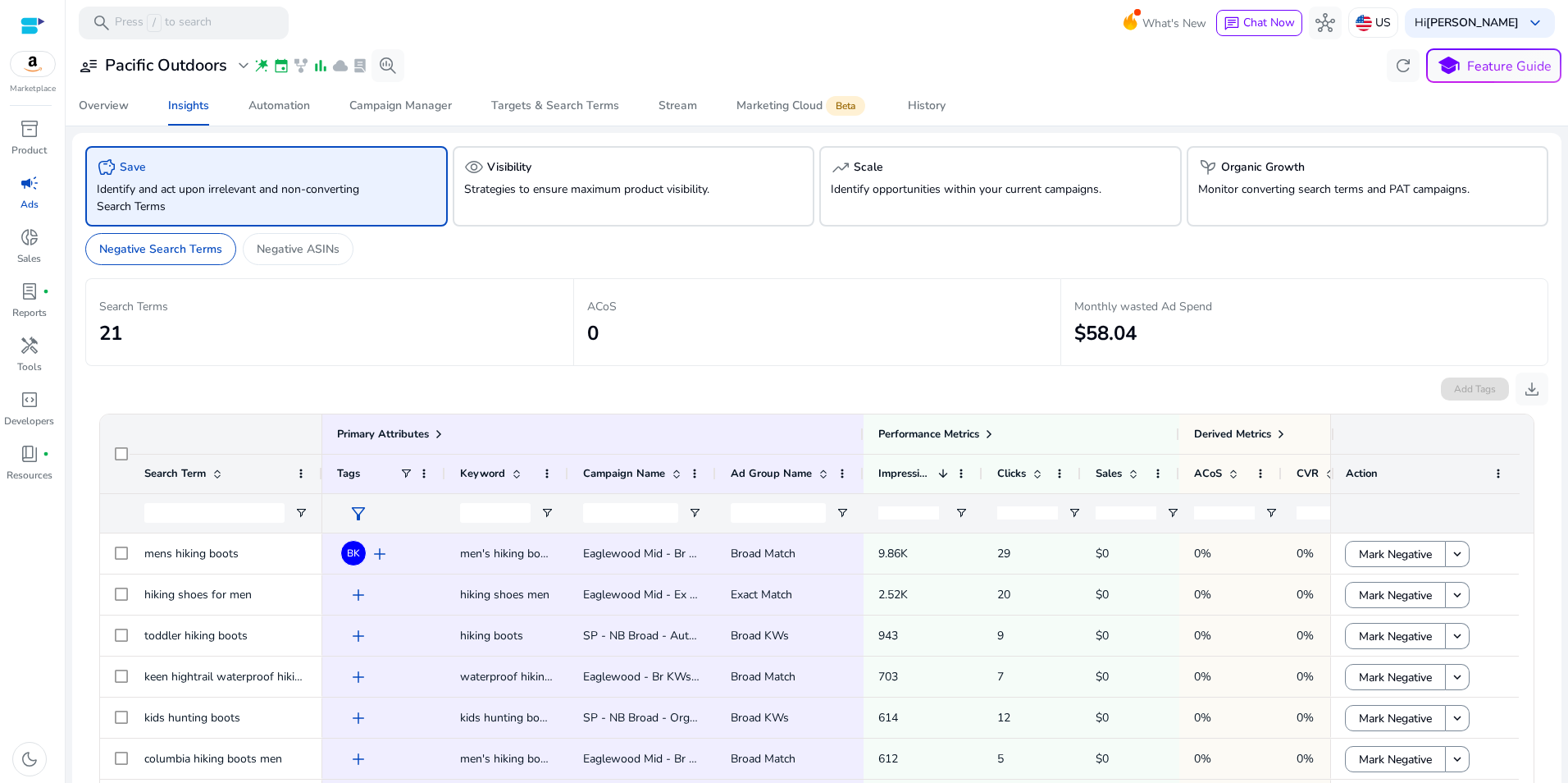
click at [14, 508] on div "inventory_2 Product campaign Ads donut_small Sales lab_profile fiber_manual_rec…" at bounding box center [32, 449] width 65 height 667
click at [392, 100] on div "Campaign Manager" at bounding box center [401, 106] width 102 height 12
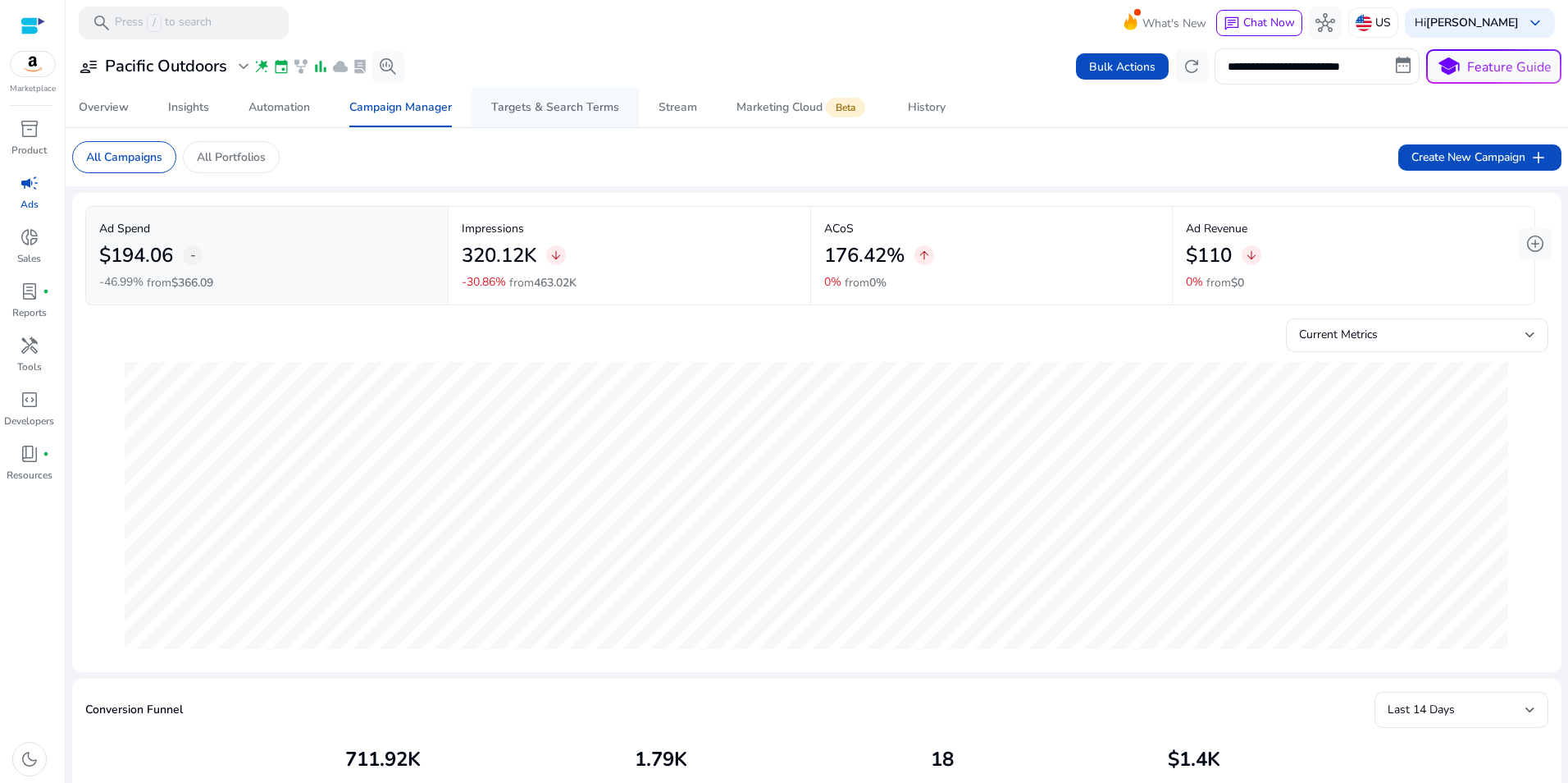
drag, startPoint x: 531, startPoint y: 101, endPoint x: 545, endPoint y: 116, distance: 20.5
click at [531, 101] on div "Targets & Search Terms" at bounding box center [555, 107] width 128 height 12
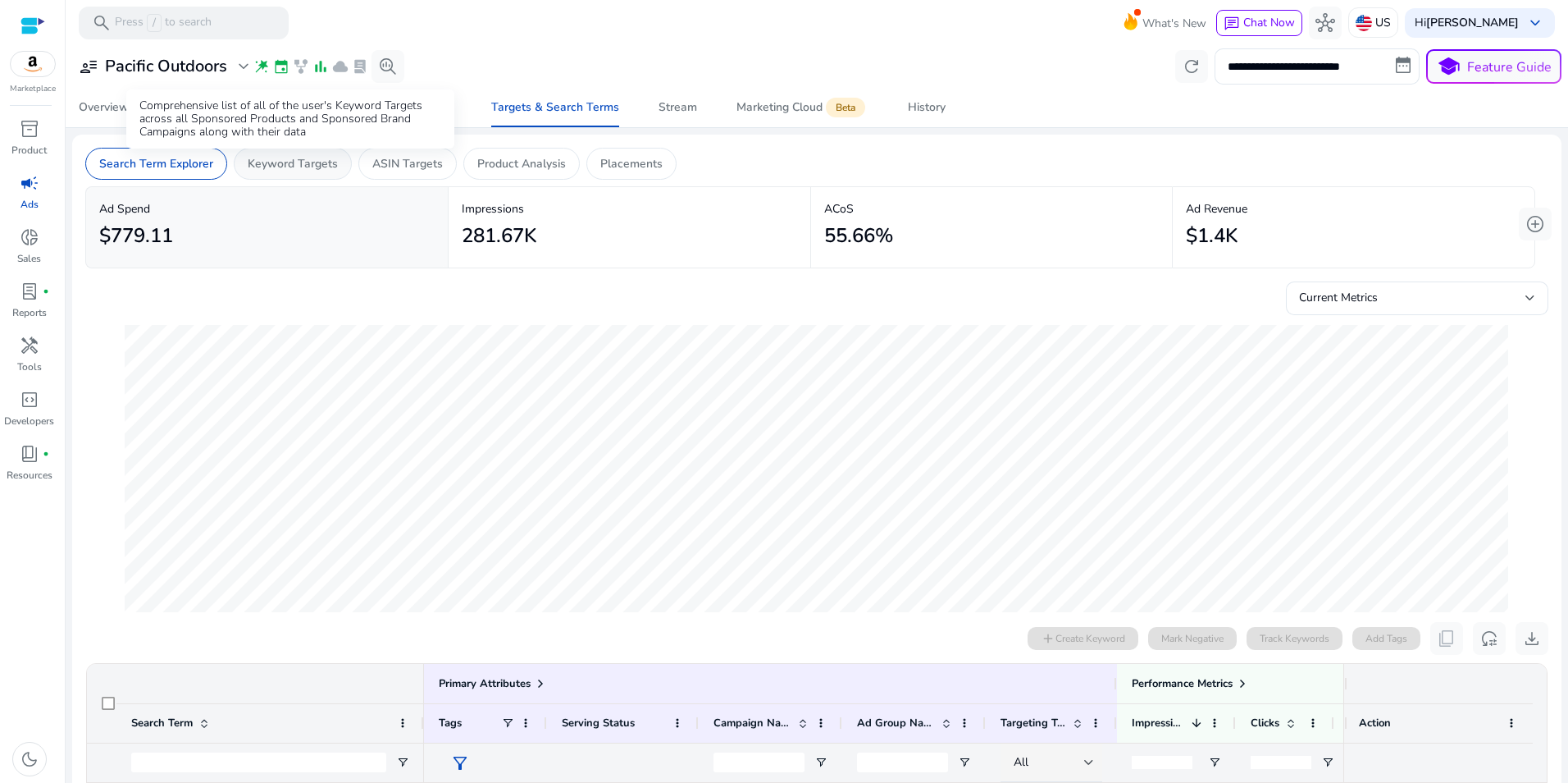
click at [292, 168] on p "Keyword Targets" at bounding box center [293, 163] width 91 height 18
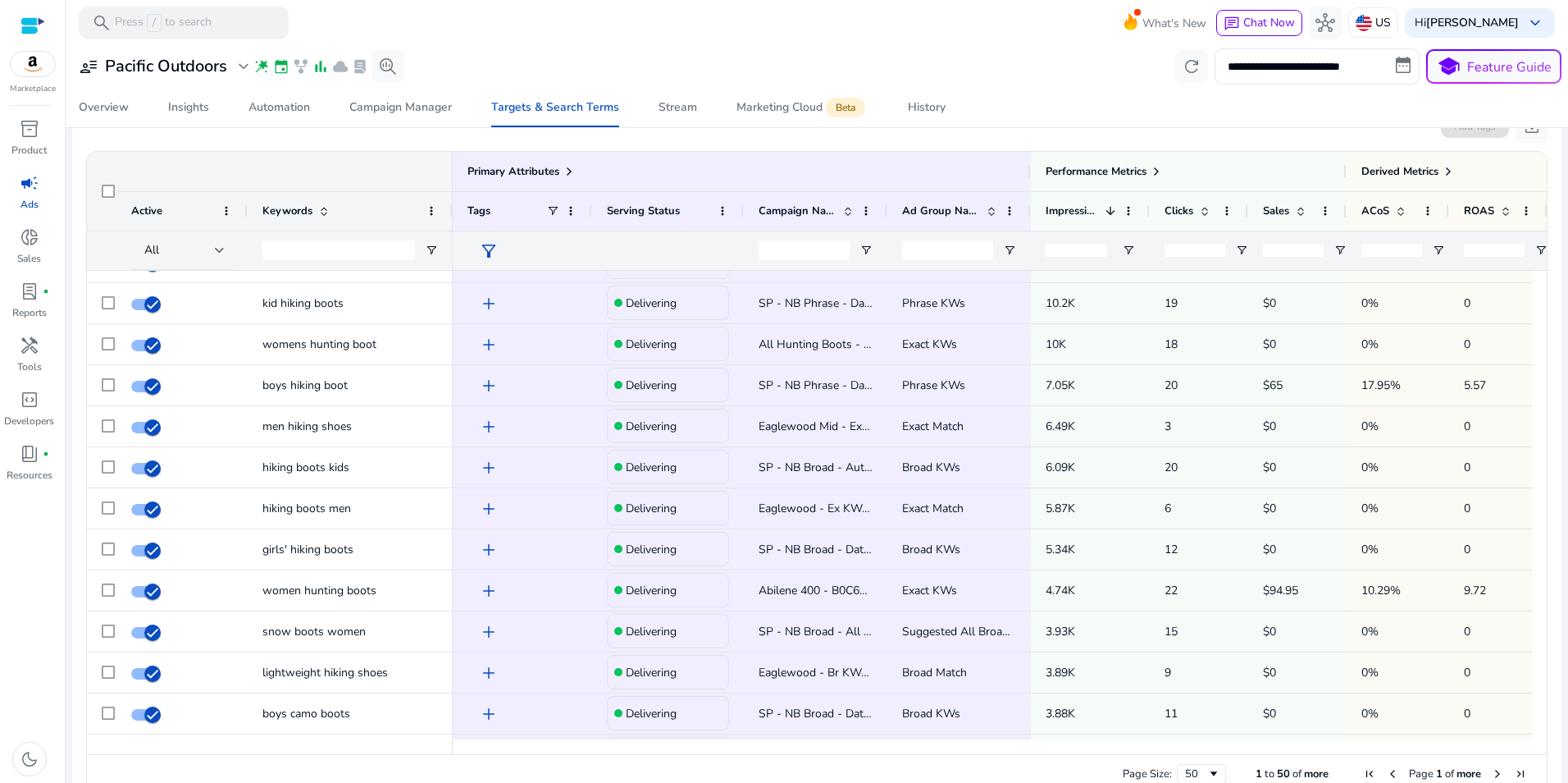
scroll to position [606, 0]
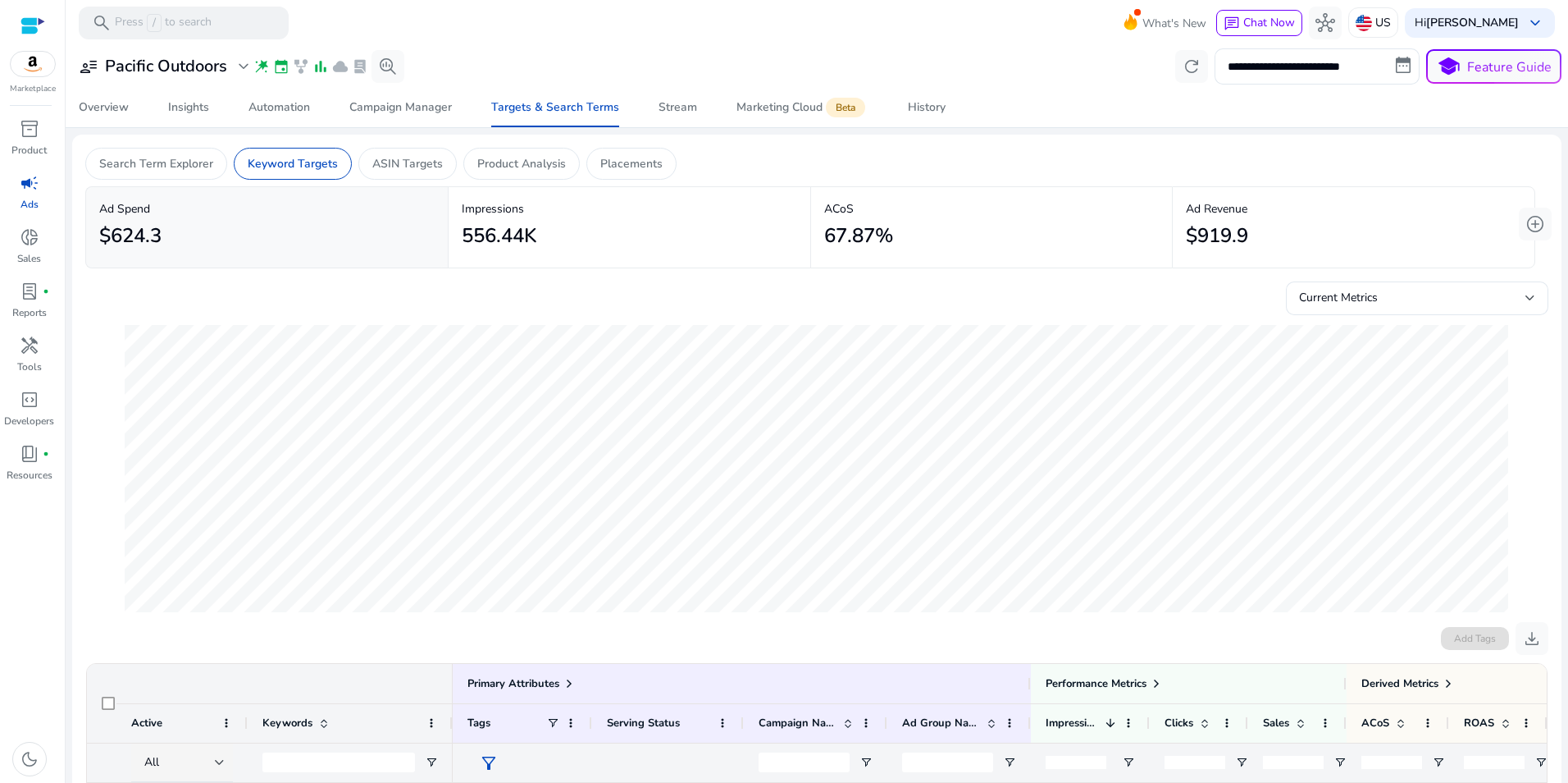
click at [515, 26] on mat-toolbar "search Press / to search What's New chat Chat Now hub US Hi Jeff Thayer keyboar…" at bounding box center [816, 23] width 1503 height 45
drag, startPoint x: 507, startPoint y: 163, endPoint x: 499, endPoint y: 158, distance: 9.4
click at [506, 163] on p "Product Analysis" at bounding box center [522, 163] width 89 height 18
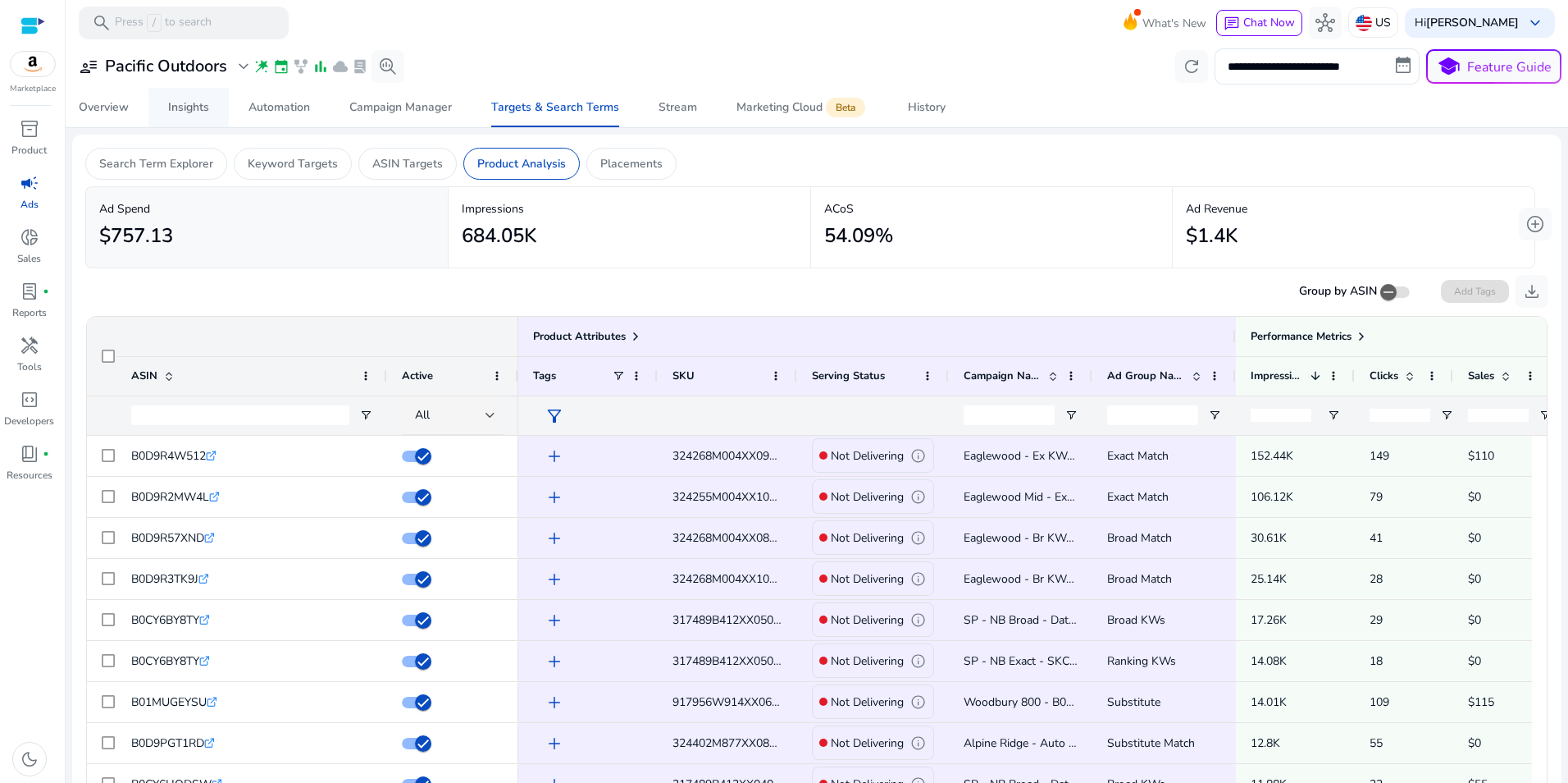
click at [170, 101] on div "Insights" at bounding box center [189, 107] width 41 height 12
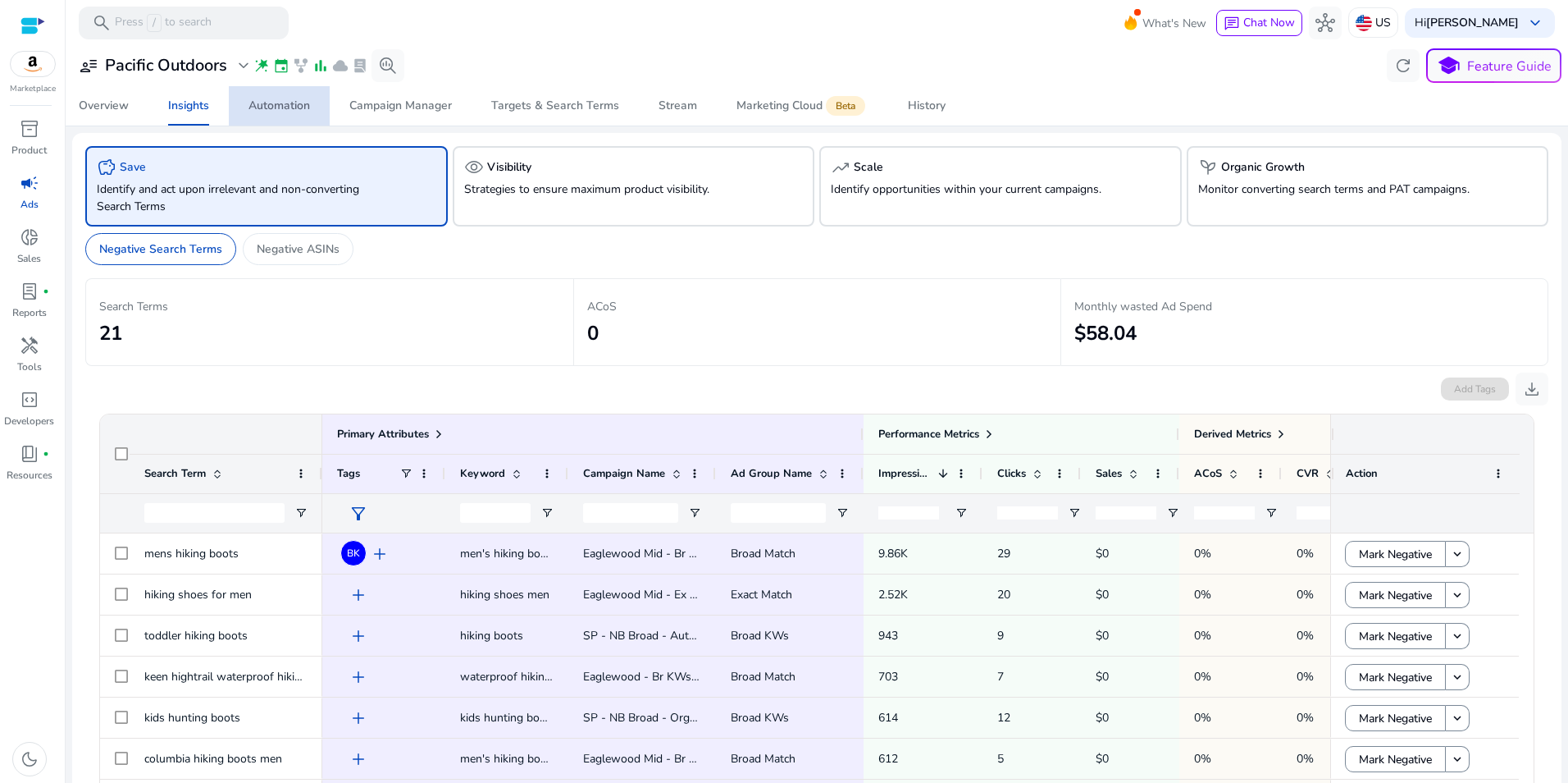
click at [270, 91] on span "Automation" at bounding box center [279, 106] width 61 height 39
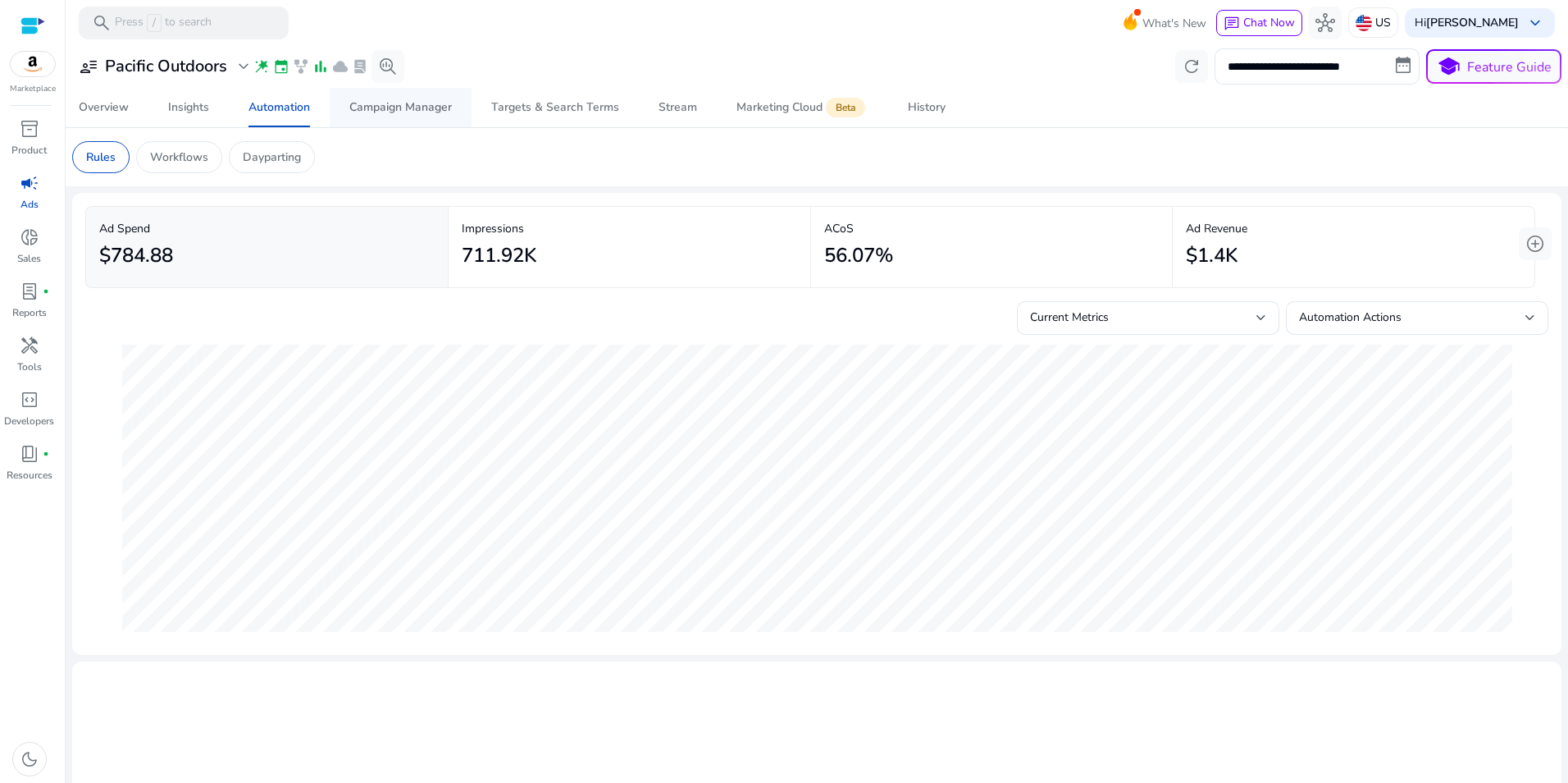
click at [415, 101] on div "Campaign Manager" at bounding box center [401, 107] width 102 height 12
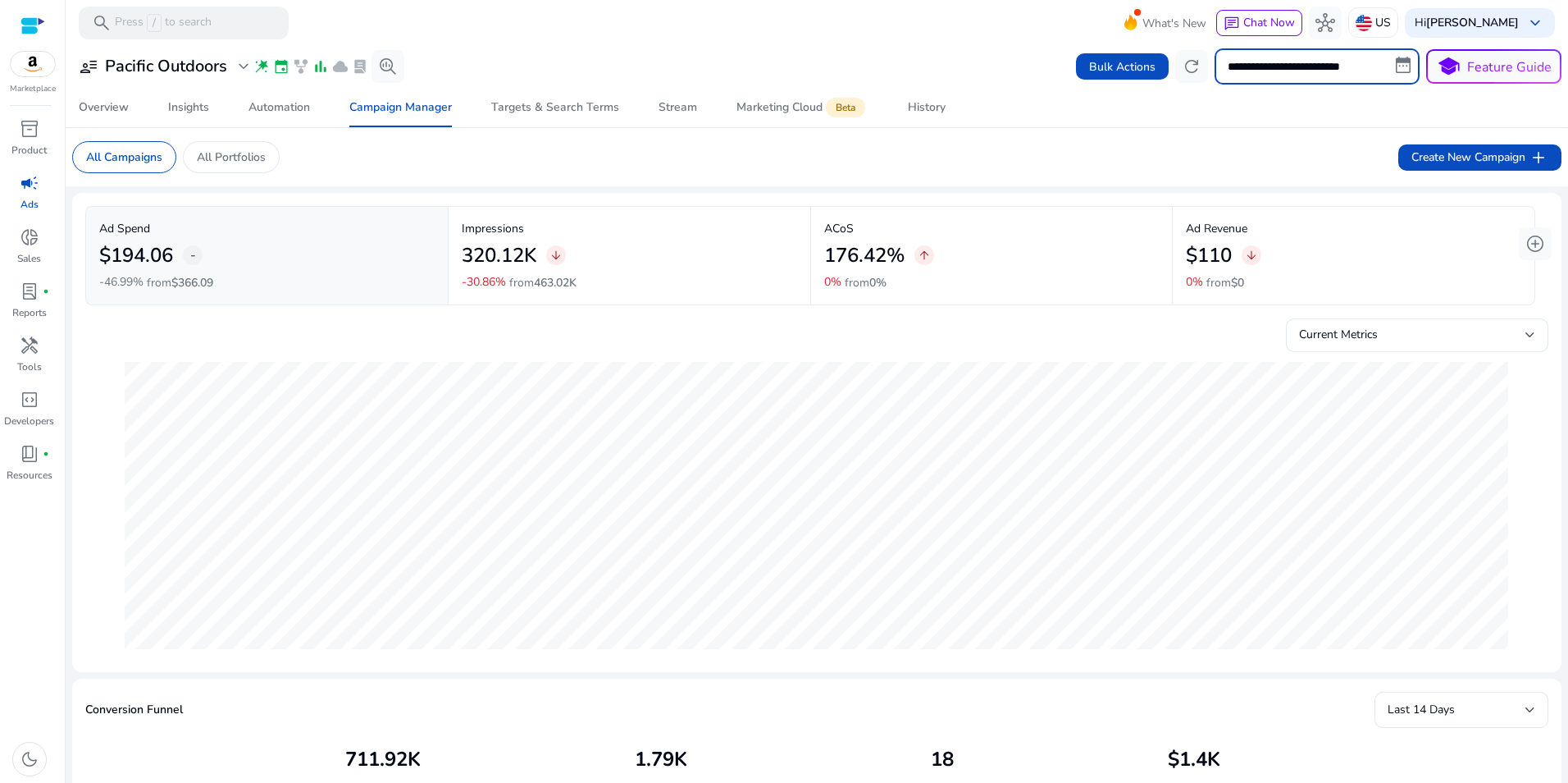
click at [1318, 60] on input "**********" at bounding box center [1317, 66] width 205 height 36
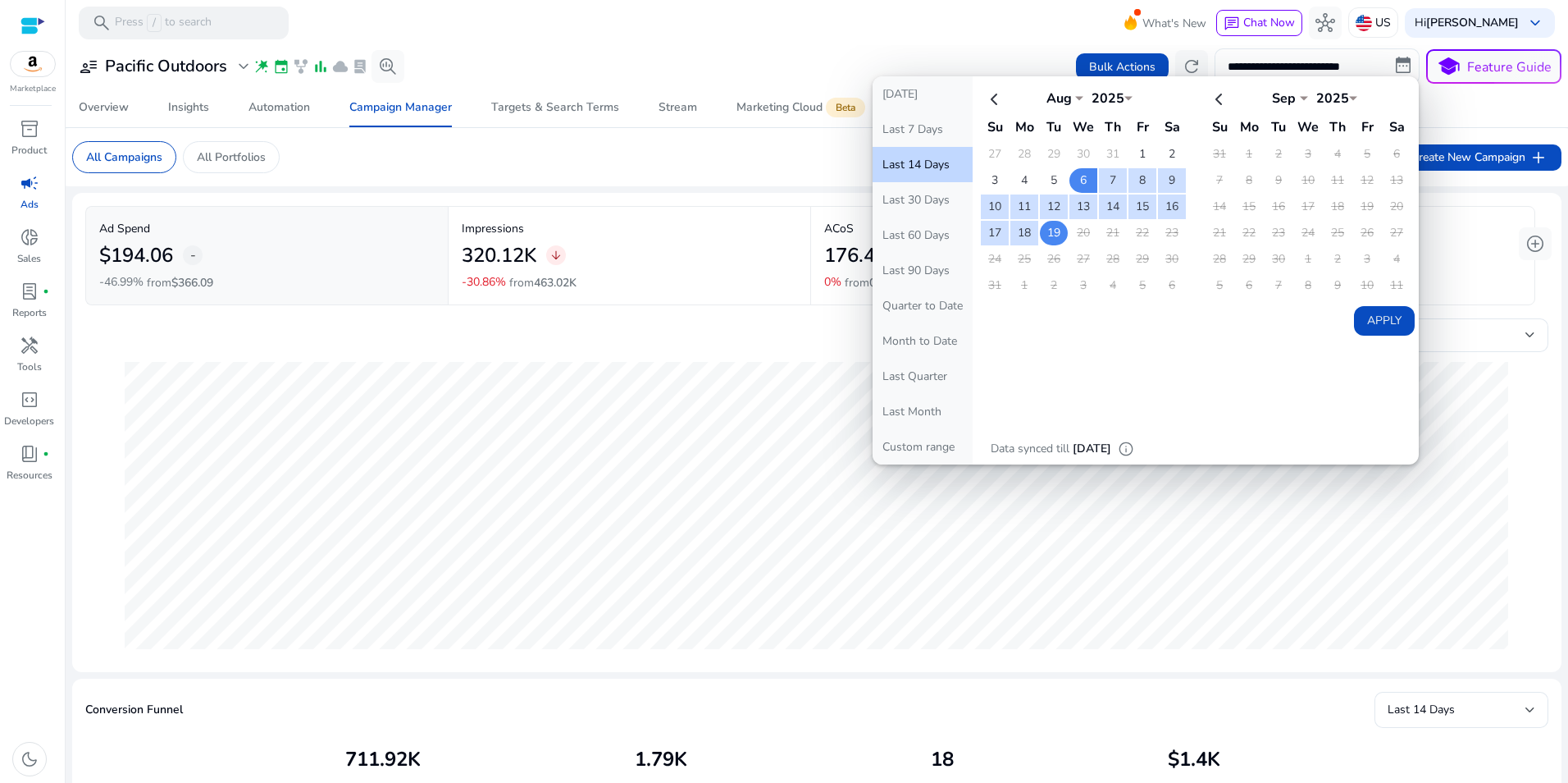
click at [1048, 231] on td "19" at bounding box center [1053, 232] width 28 height 24
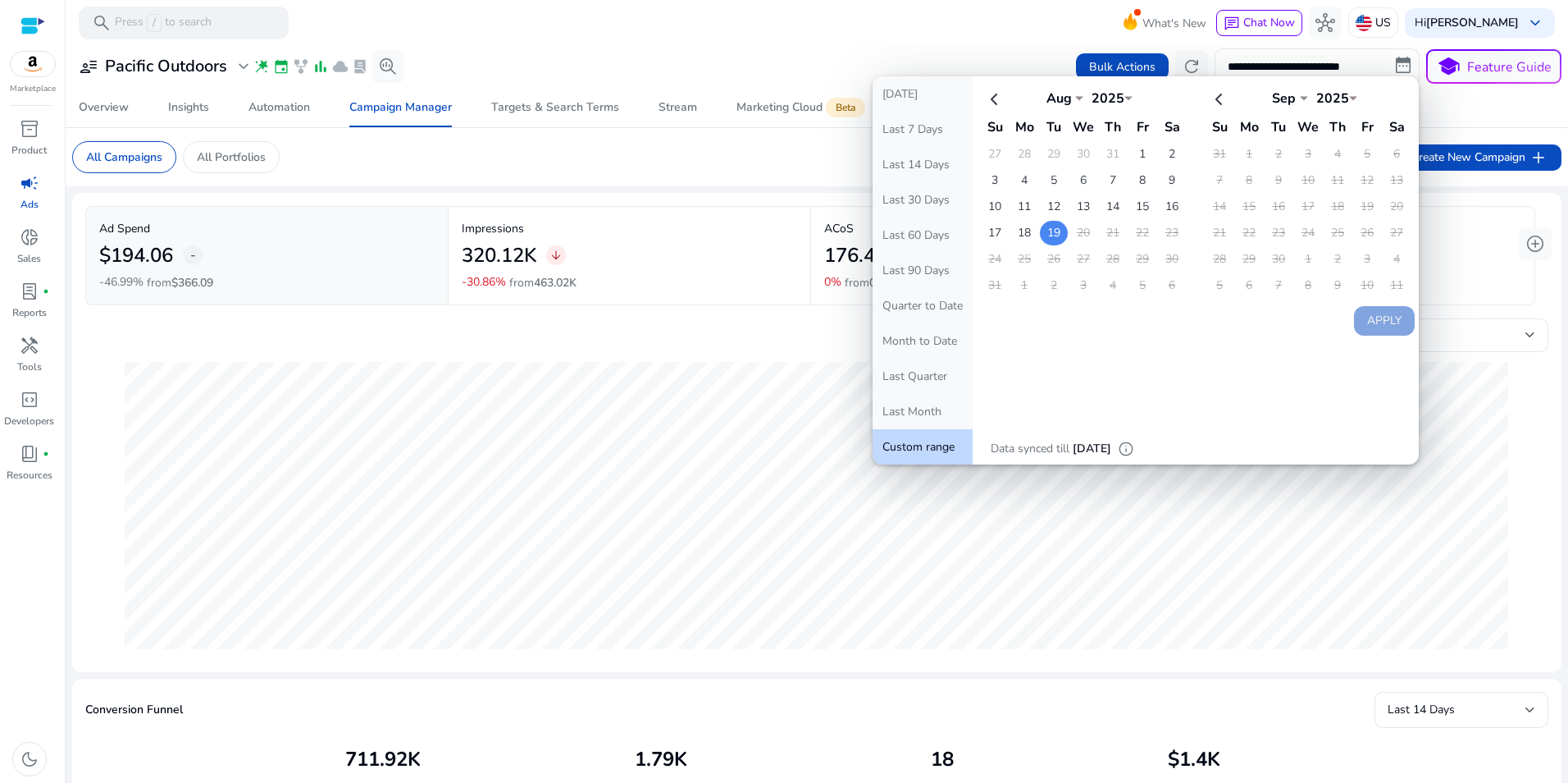
click at [1052, 235] on td "19" at bounding box center [1053, 232] width 28 height 24
click at [1376, 323] on button "Apply" at bounding box center [1384, 320] width 60 height 29
type input "**********"
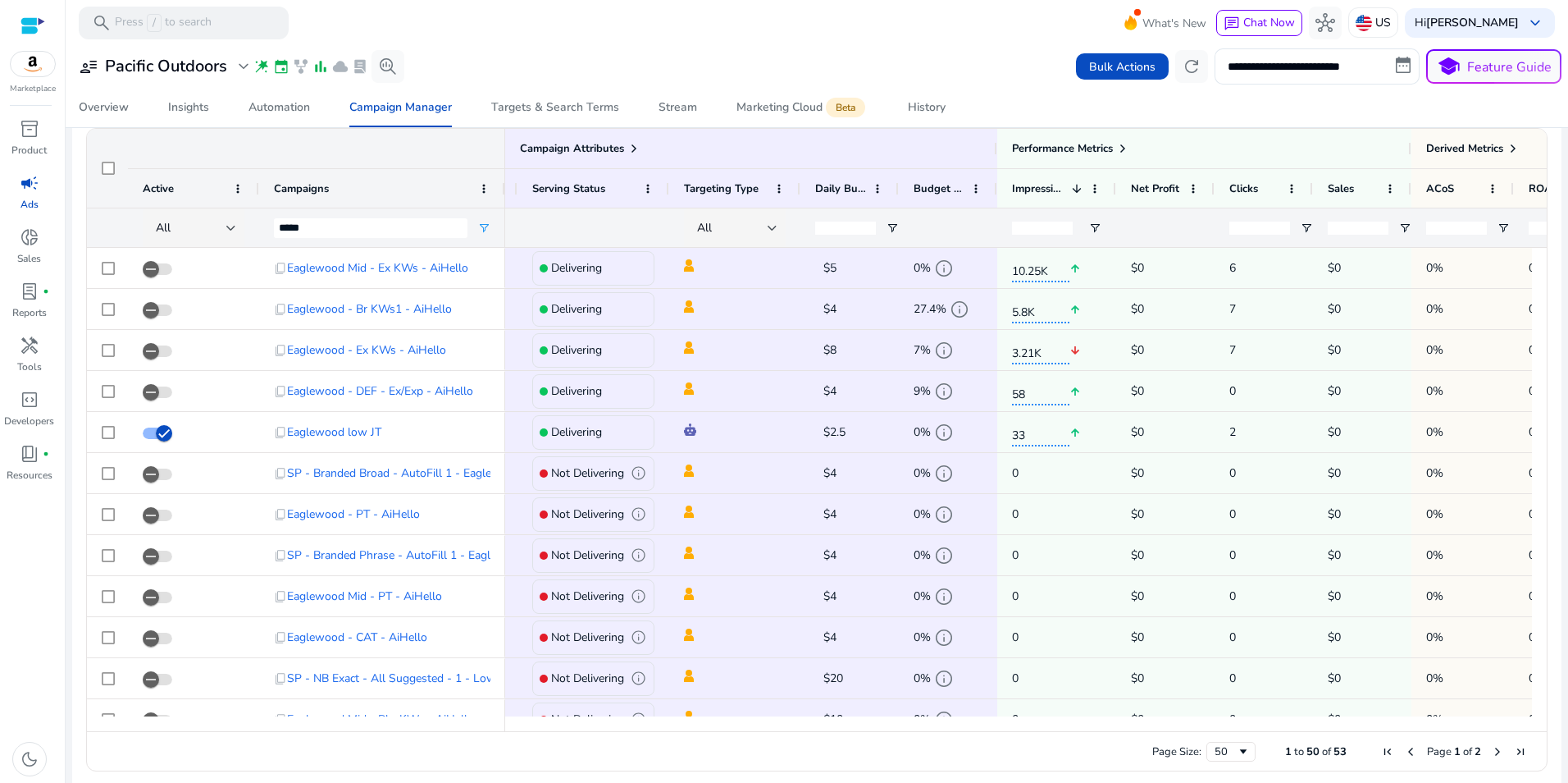
scroll to position [0, 130]
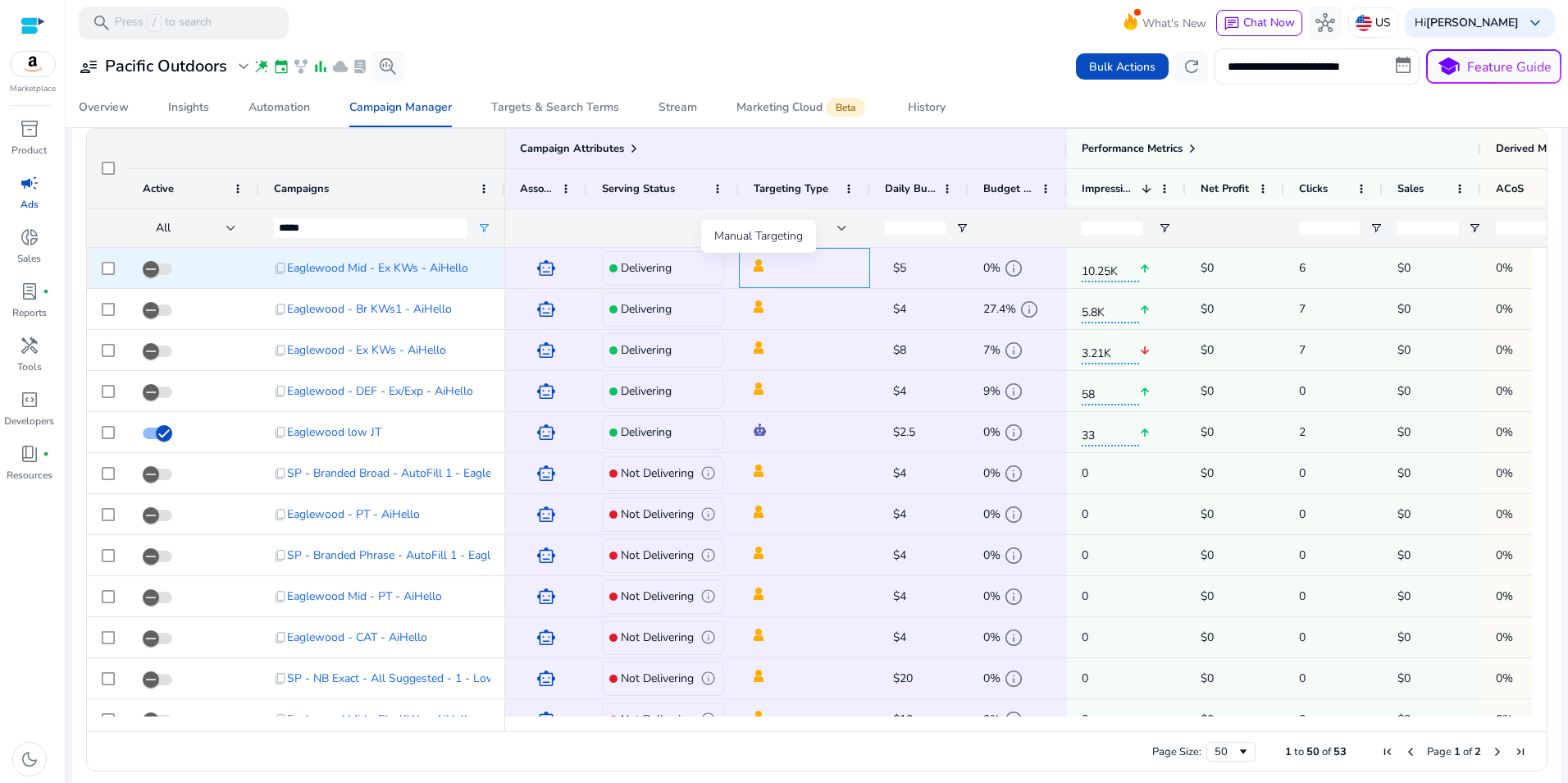
click at [755, 271] on img at bounding box center [758, 265] width 10 height 13
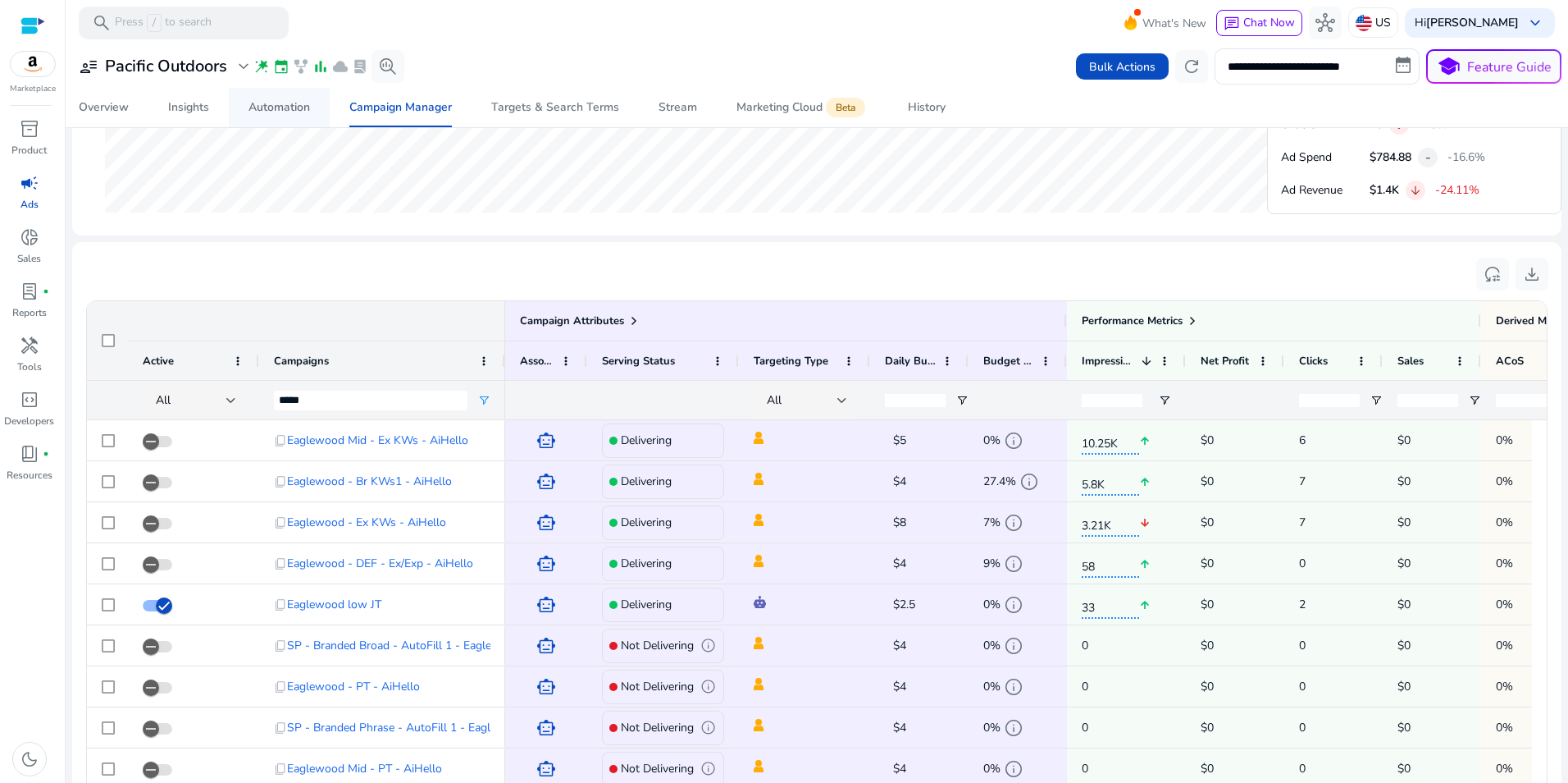
click at [266, 96] on span "Automation" at bounding box center [279, 107] width 61 height 39
